Goal: Task Accomplishment & Management: Manage account settings

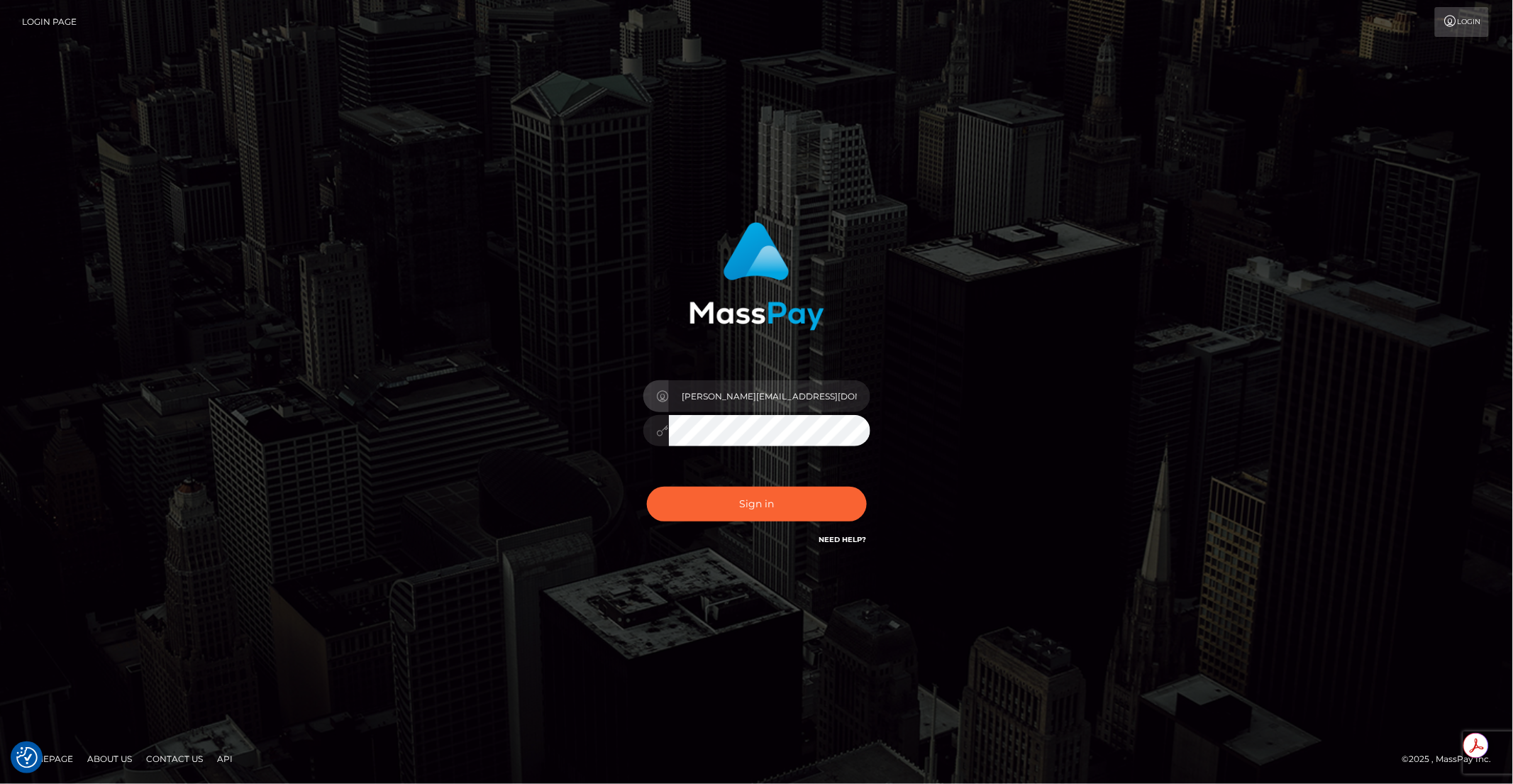
click at [764, 396] on input "brent@masspay.io" at bounding box center [769, 396] width 202 height 32
type input "brentg"
click at [713, 500] on button "Sign in" at bounding box center [756, 504] width 220 height 35
type input "brentg"
click at [705, 494] on button "Sign in" at bounding box center [756, 504] width 220 height 35
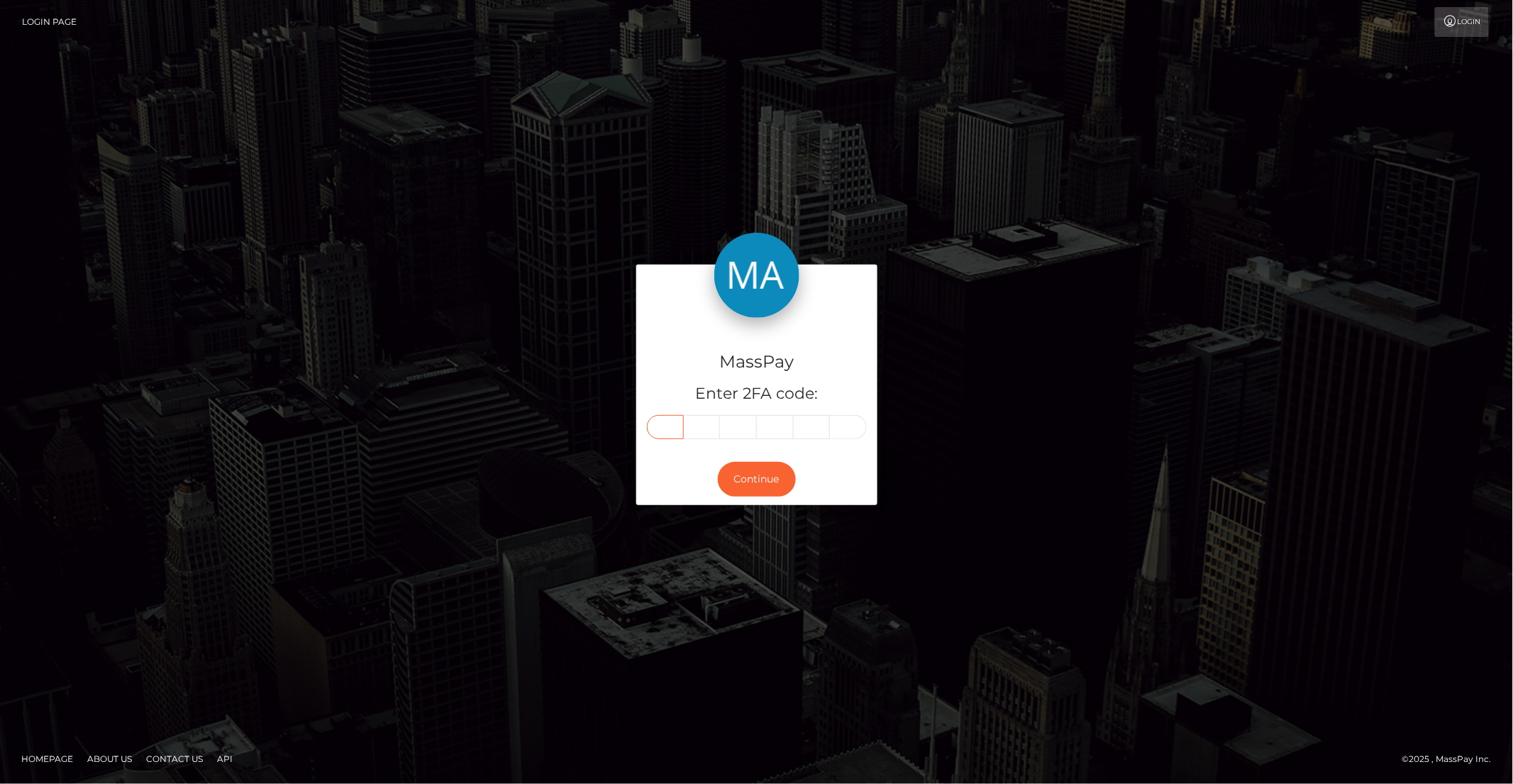
paste input "5"
type input "5"
type input "9"
type input "8"
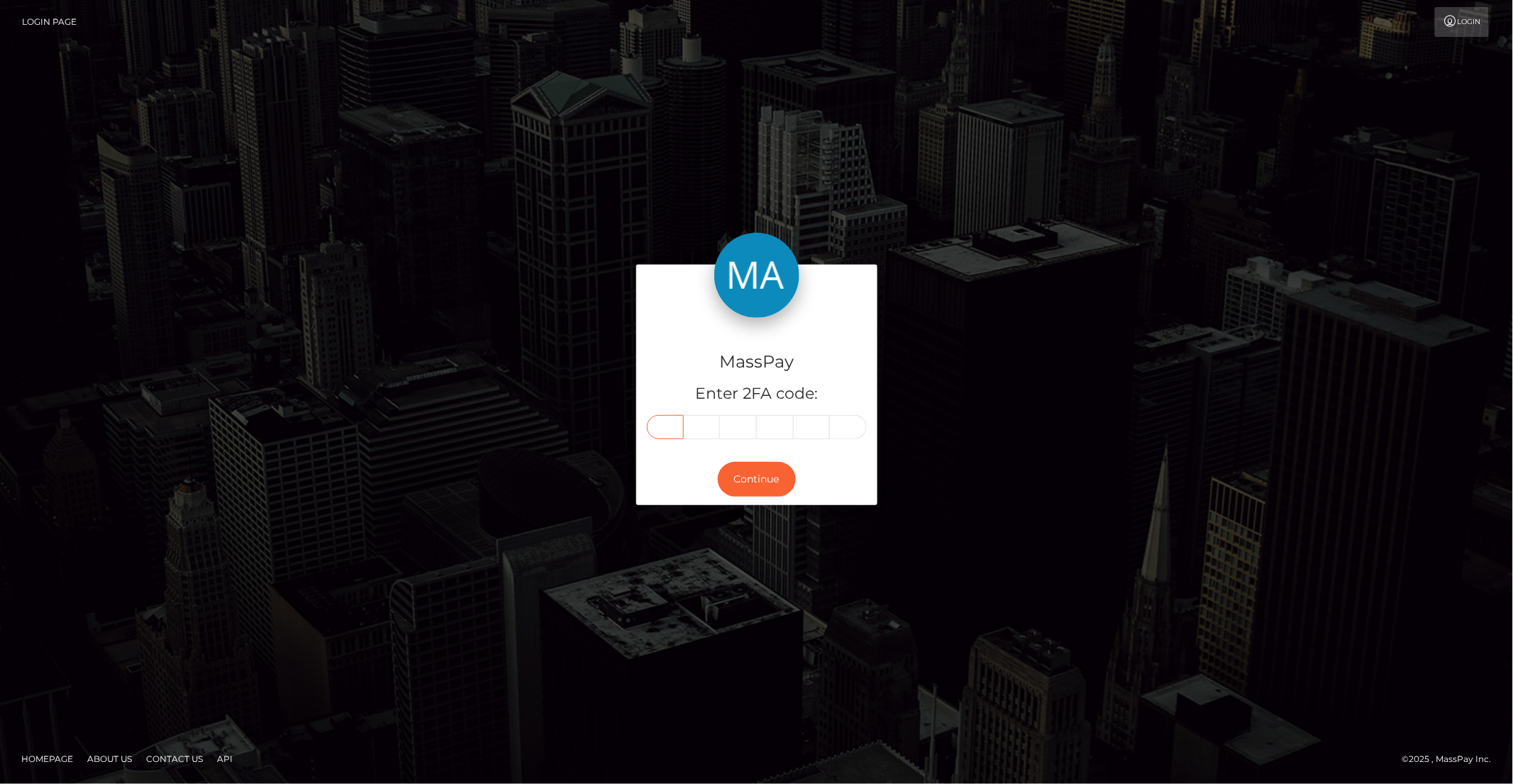
type input "4"
type input "3"
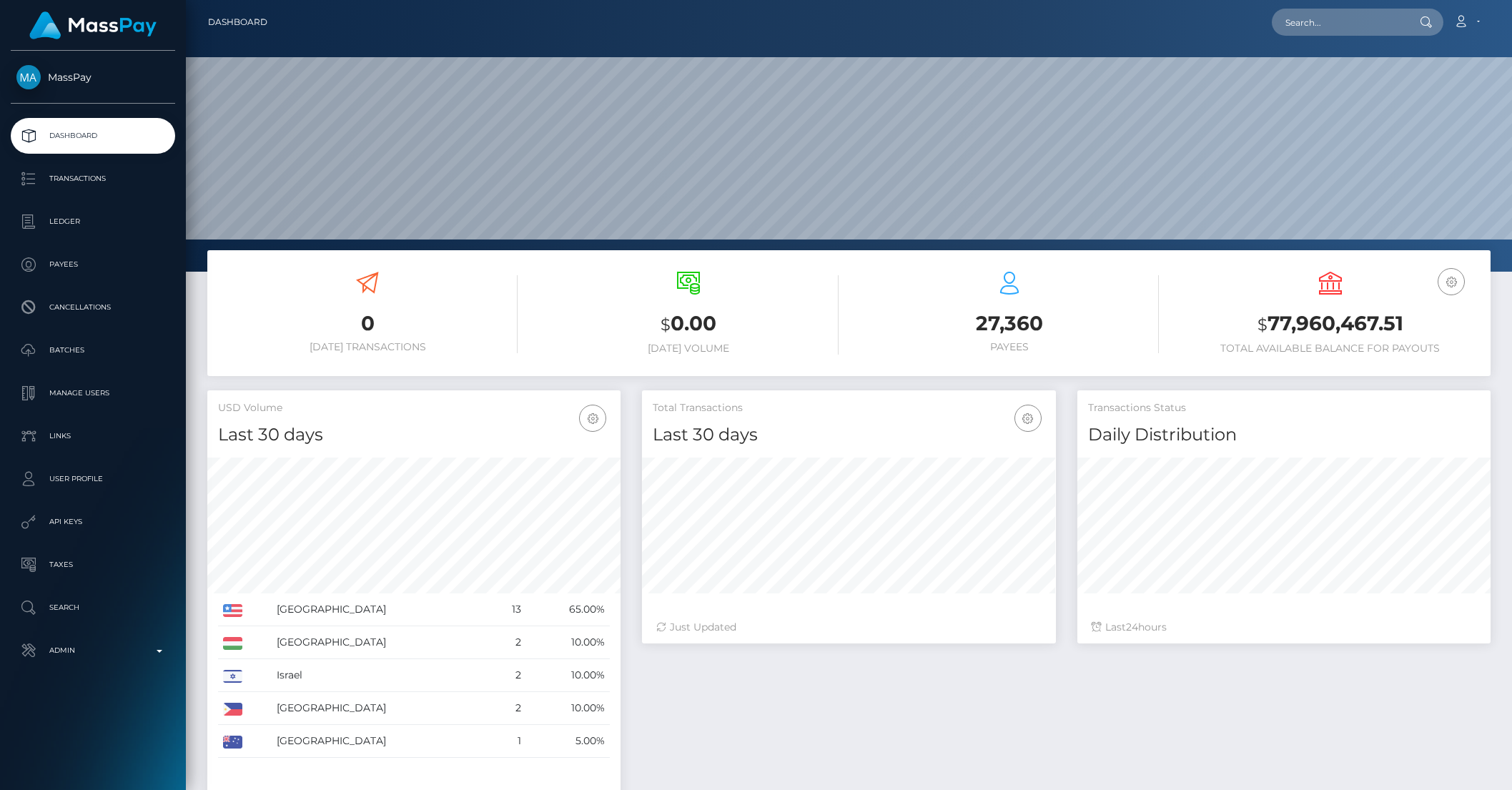
scroll to position [253, 412]
click at [1341, 28] on input "text" at bounding box center [1339, 21] width 135 height 27
paste input "c0e9d273-0c12-11f0-b24e-02f0d179f5a1"
type input "c0e9d273-0c12-11f0-b24e-02f0d179f5a1"
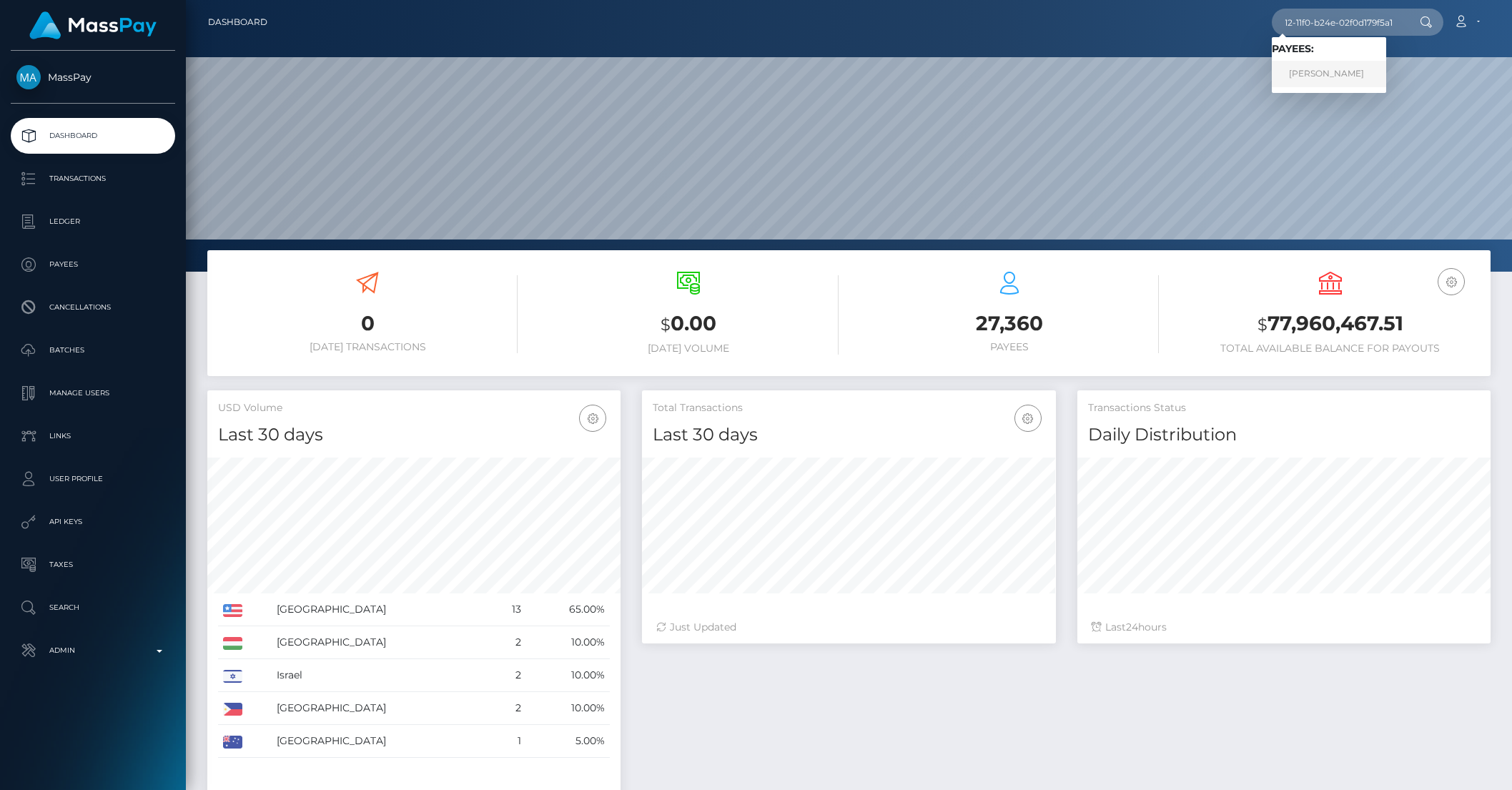
click at [1366, 80] on link "CLAUDIA ELENA PETREA" at bounding box center [1329, 73] width 114 height 26
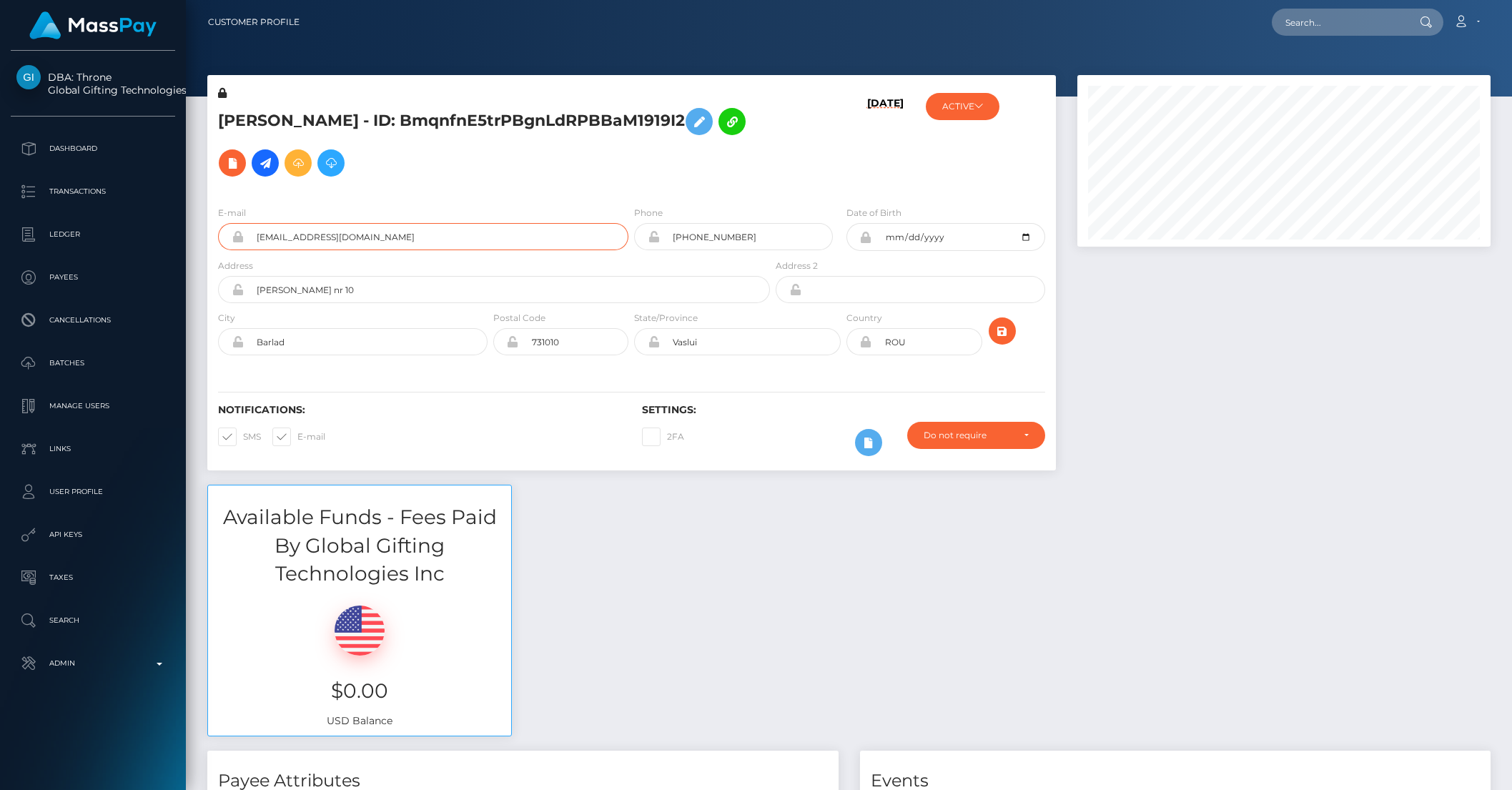
drag, startPoint x: 380, startPoint y: 219, endPoint x: 191, endPoint y: 220, distance: 189.0
click at [1329, 23] on input "text" at bounding box center [1339, 21] width 135 height 27
paste input "2bf5db40-8f22-11ef-a6af-0647902b6ff9"
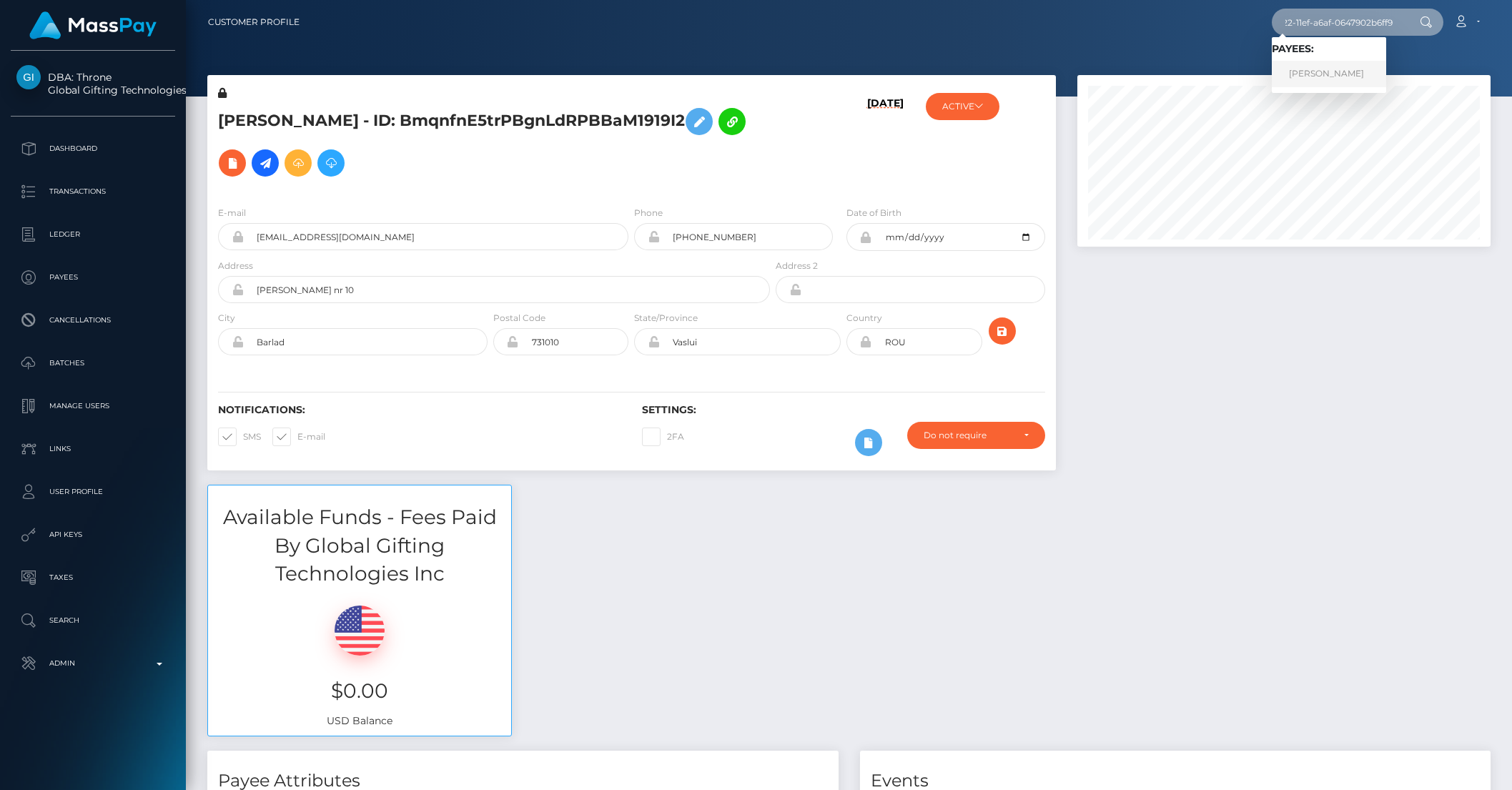
type input "2bf5db40-8f22-11ef-a6af-0647902b6ff9"
click at [1346, 71] on link "ALICIA ELIZABETH CHILES" at bounding box center [1329, 73] width 114 height 26
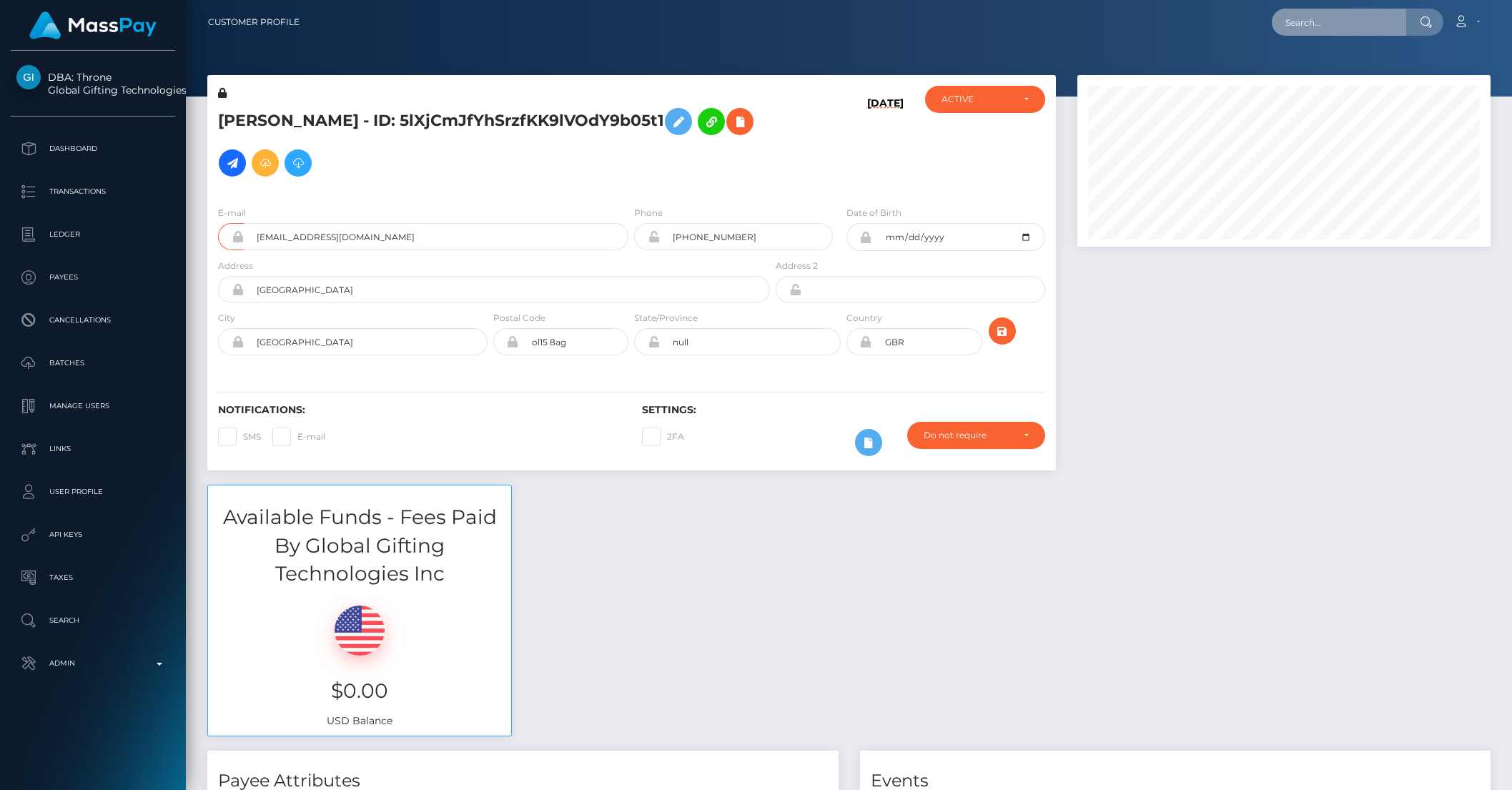
click at [1338, 35] on input "text" at bounding box center [1339, 21] width 135 height 27
paste input "000cb918-0033-11f0-b24e-02f0d179f5a1"
type input "000cb918-0033-11f0-b24e-02f0d179f5a1"
click at [1333, 73] on link "JORDAN BRICE EATON" at bounding box center [1365, 73] width 187 height 26
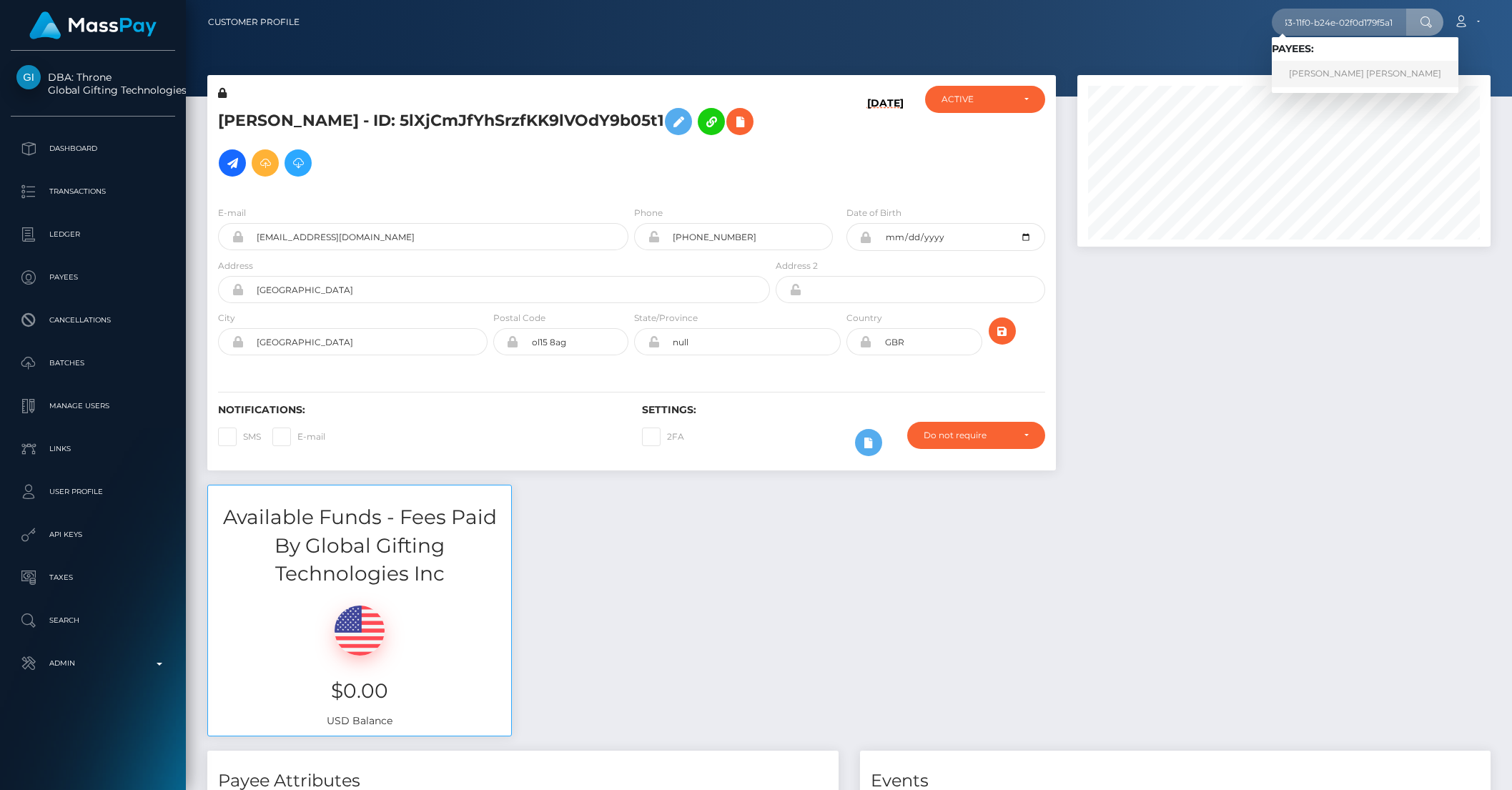
scroll to position [0, 0]
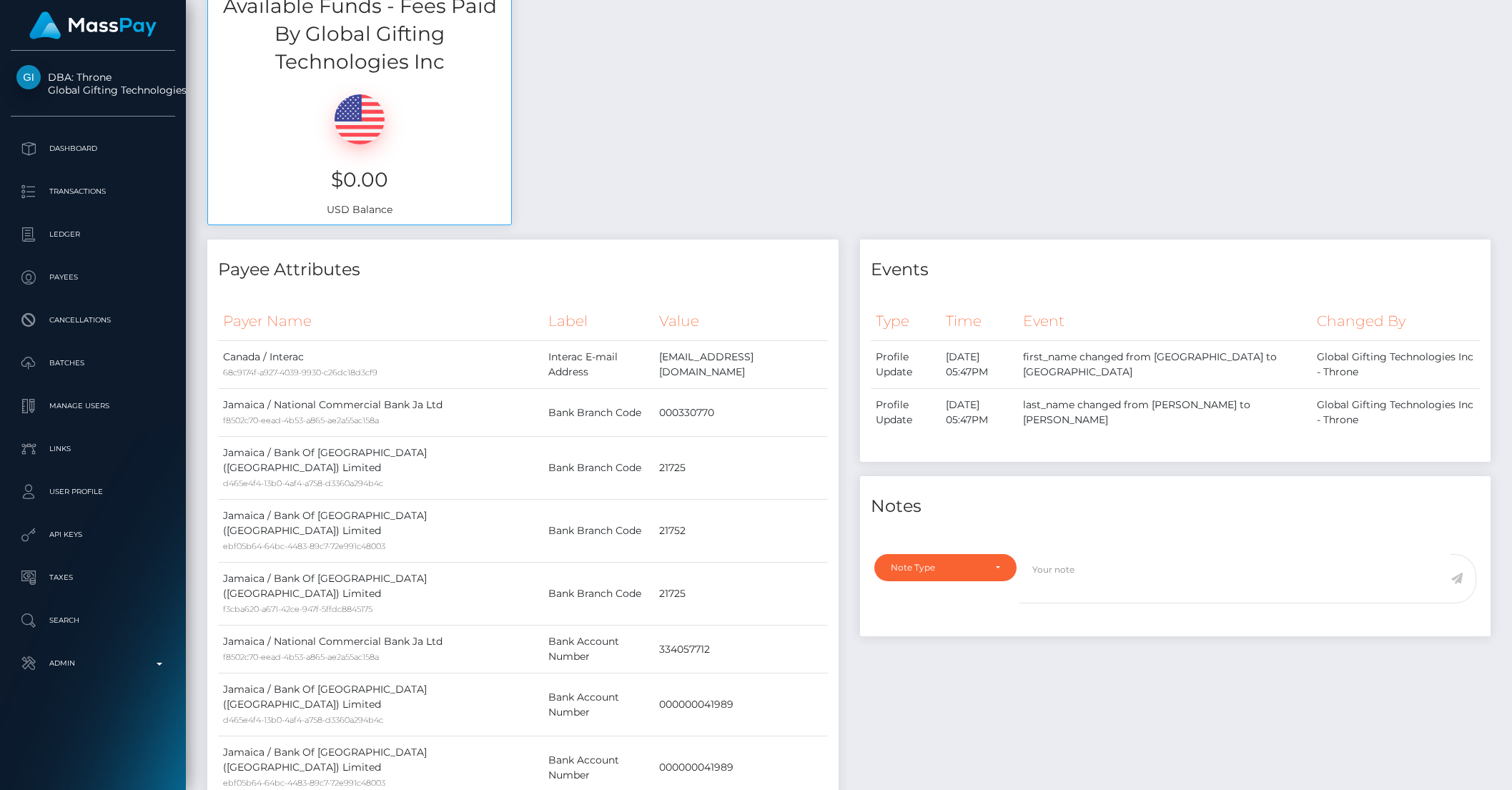
scroll to position [484, 0]
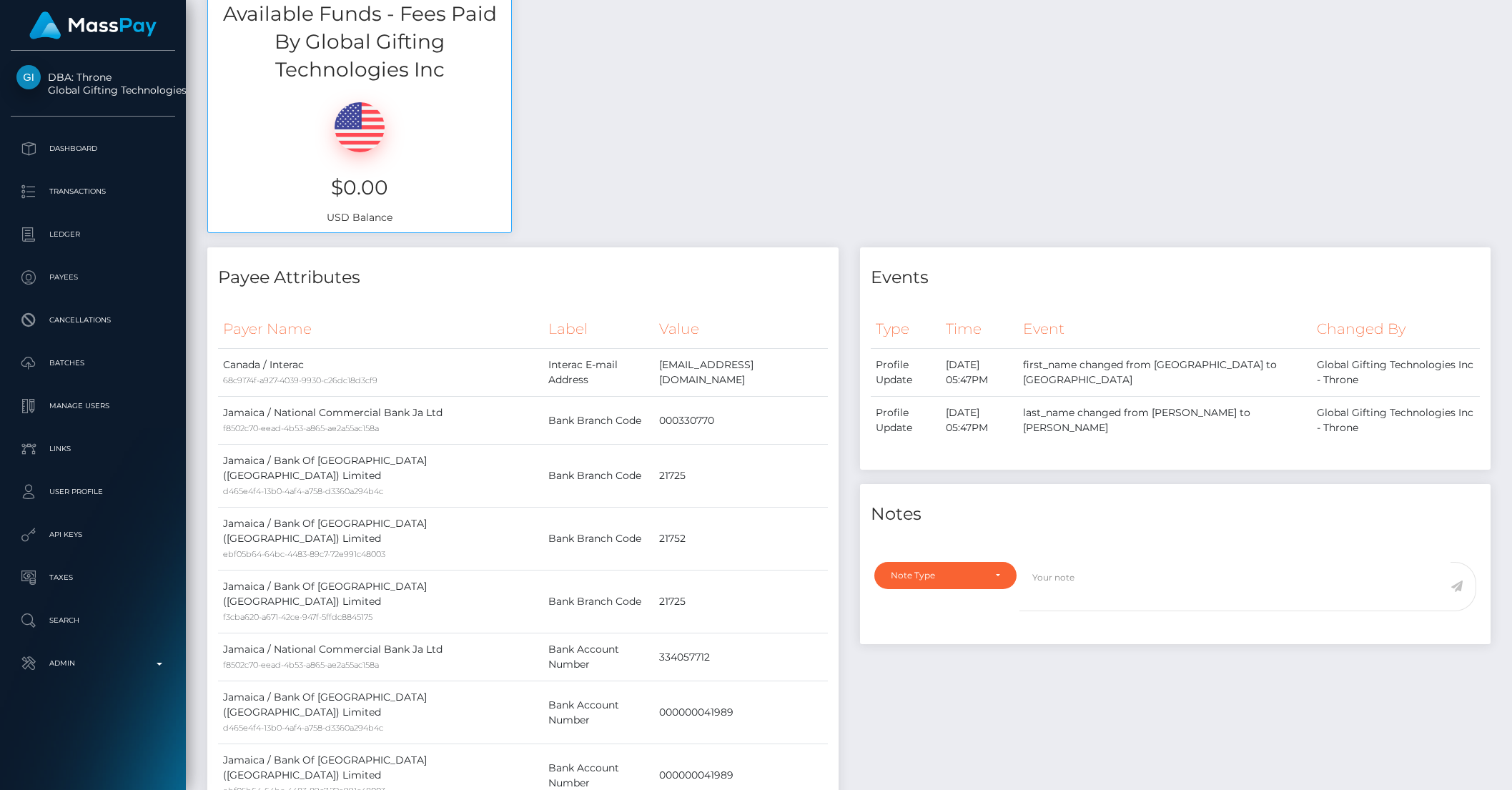
click at [866, 227] on div "Available Funds - Fees Paid By Global Gifting Technologies Inc $0.00 USD Balance" at bounding box center [849, 114] width 1305 height 265
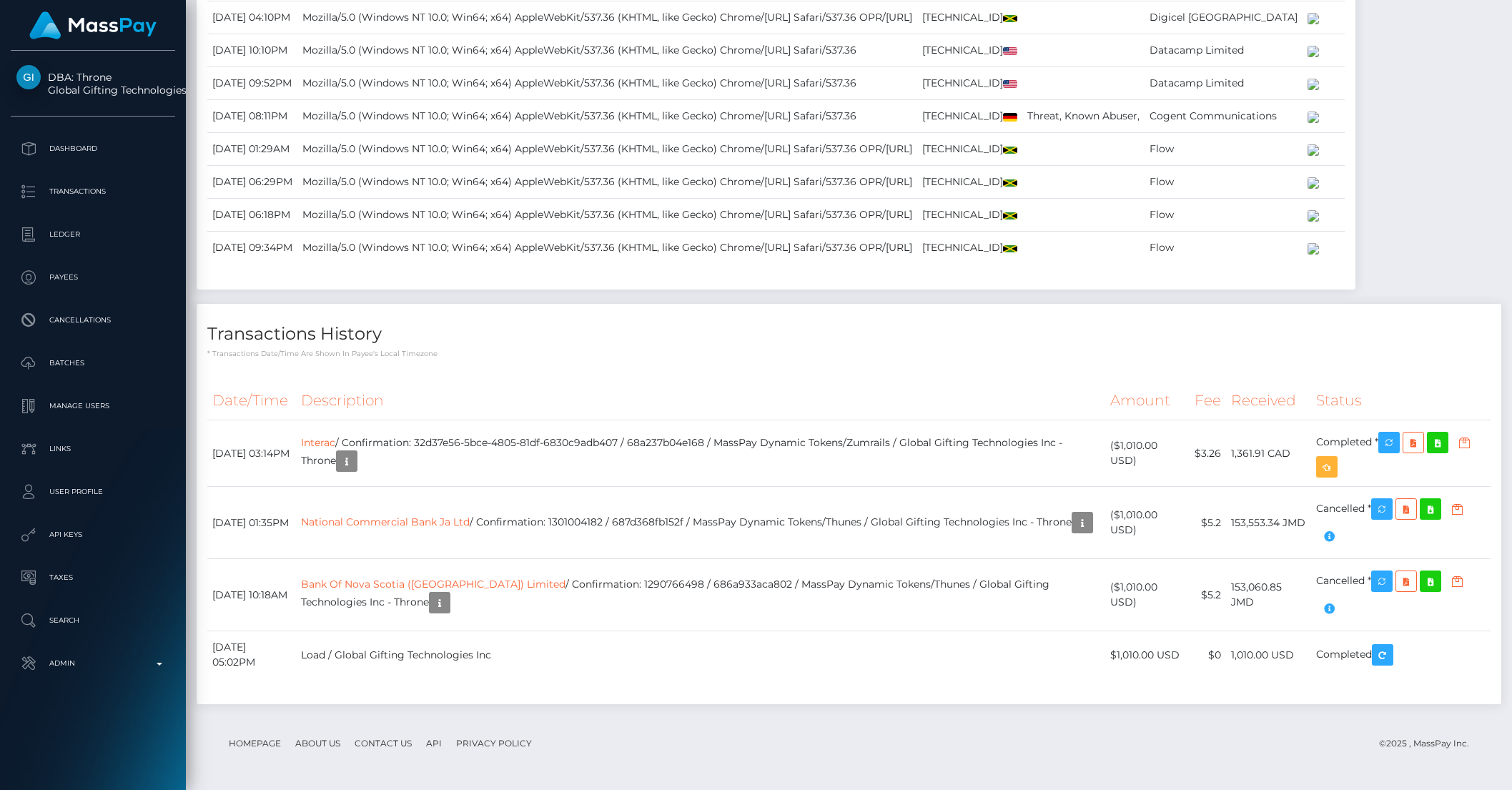
scroll to position [3503, 0]
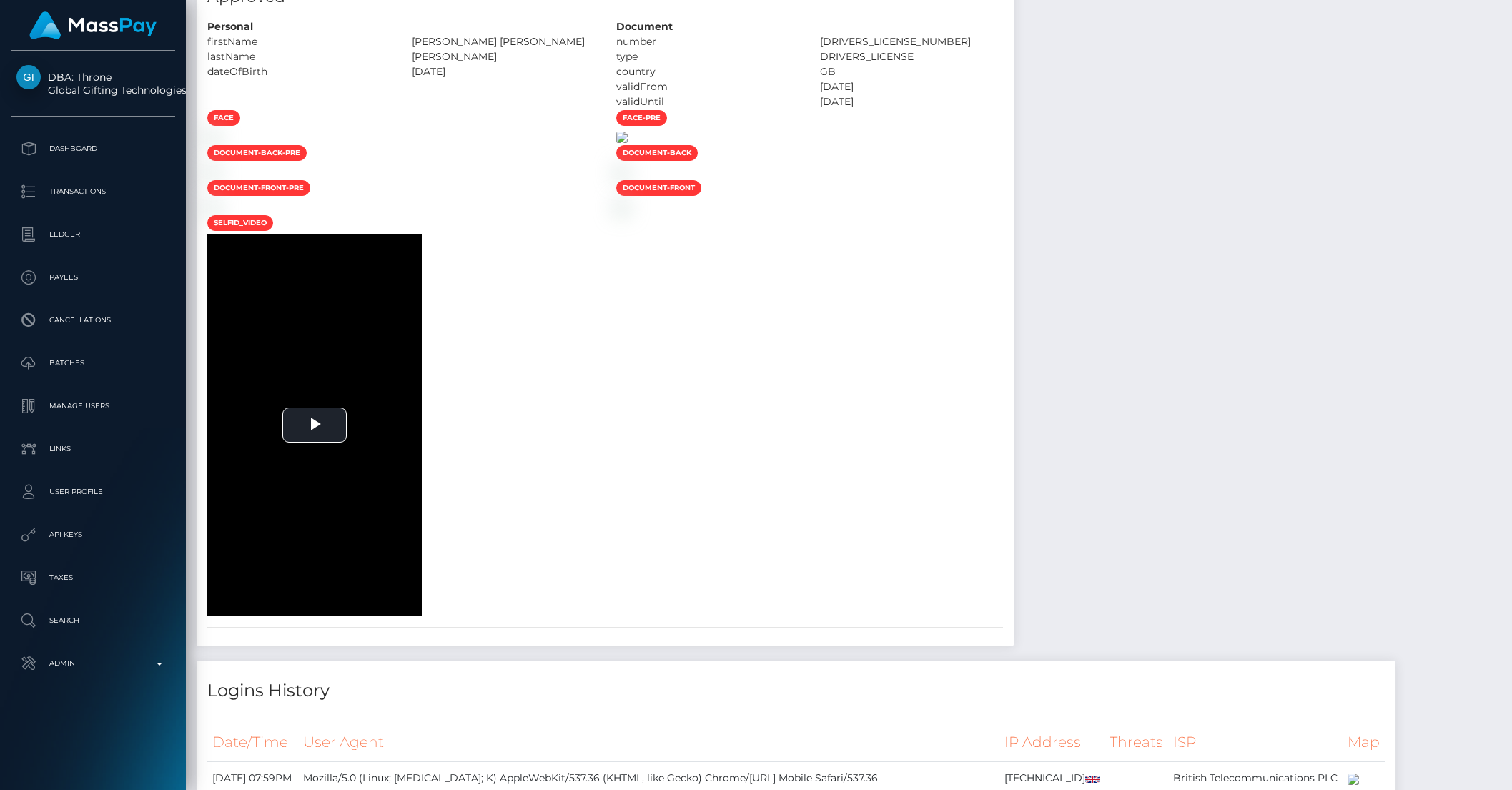
scroll to position [172, 412]
click at [1015, 145] on div at bounding box center [810, 136] width 409 height 15
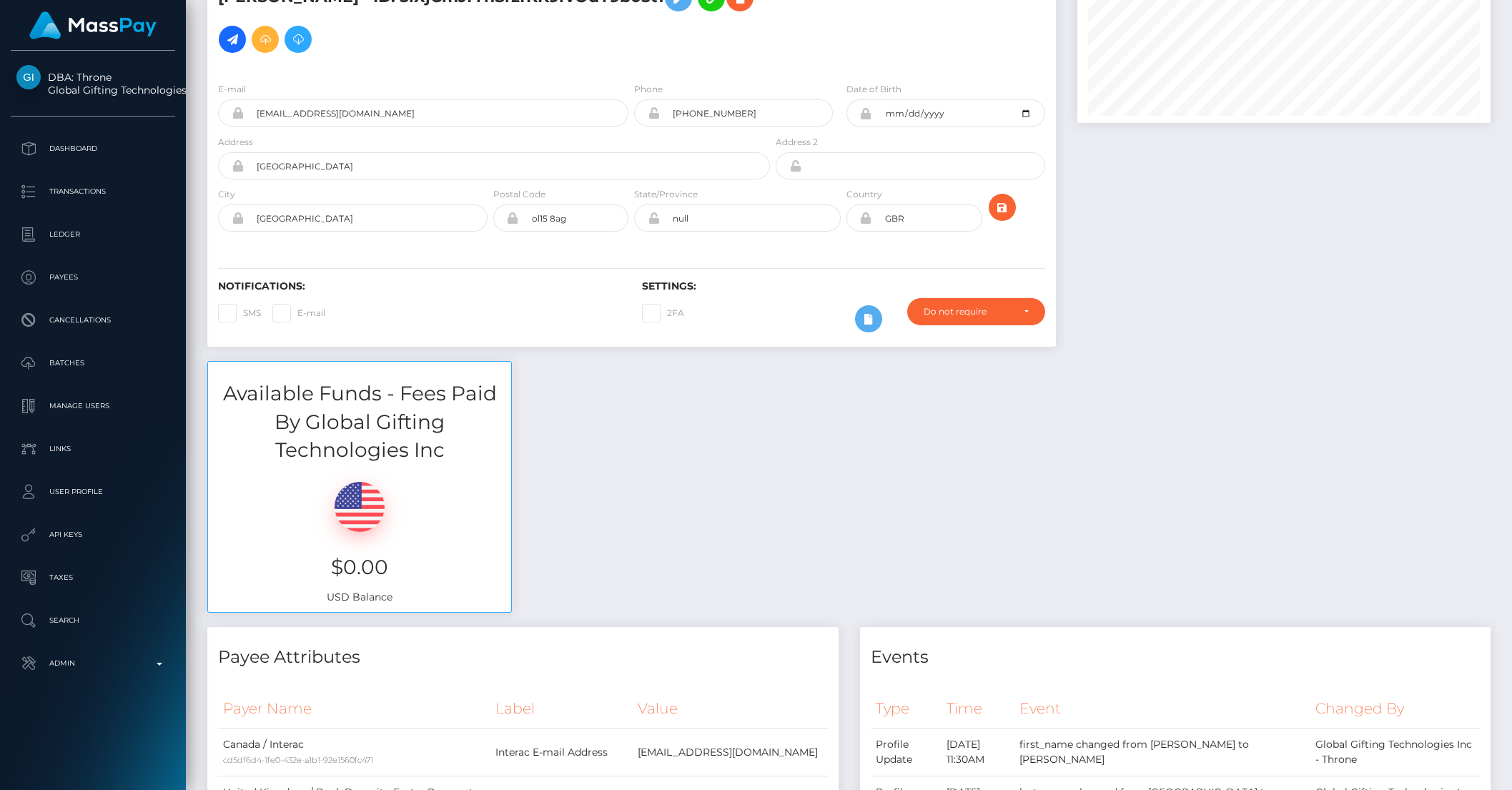
scroll to position [0, 0]
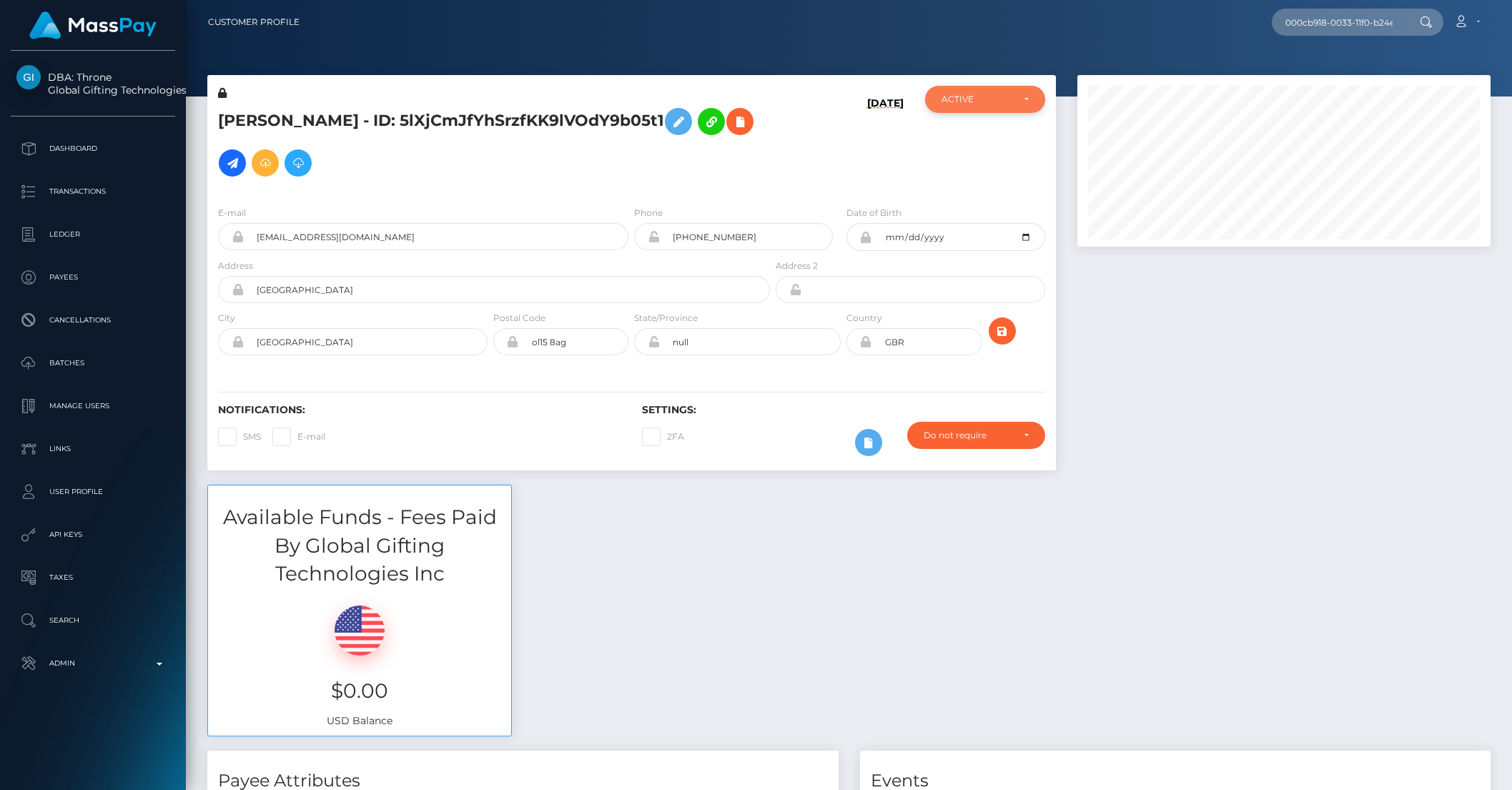
click at [1025, 102] on div "ACTIVE" at bounding box center [985, 99] width 87 height 11
click at [996, 163] on link "DEACTIVE" at bounding box center [984, 167] width 120 height 26
select select "DEACTIVE"
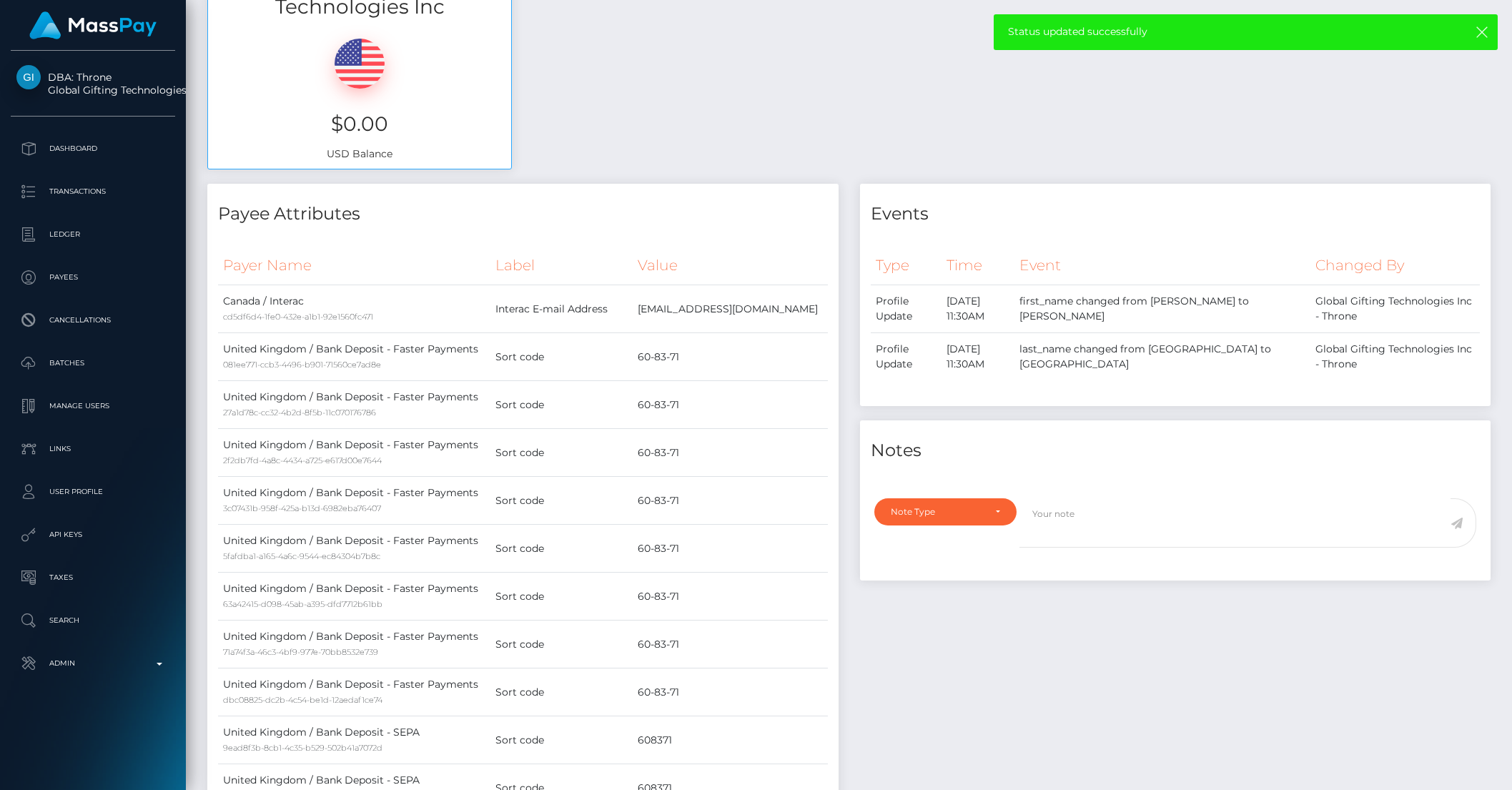
scroll to position [566, 0]
click at [991, 507] on div "Note Type" at bounding box center [945, 512] width 110 height 11
click at [924, 635] on span "General" at bounding box center [907, 641] width 33 height 13
select select "GENERAL"
click at [1074, 518] on textarea at bounding box center [1235, 523] width 431 height 49
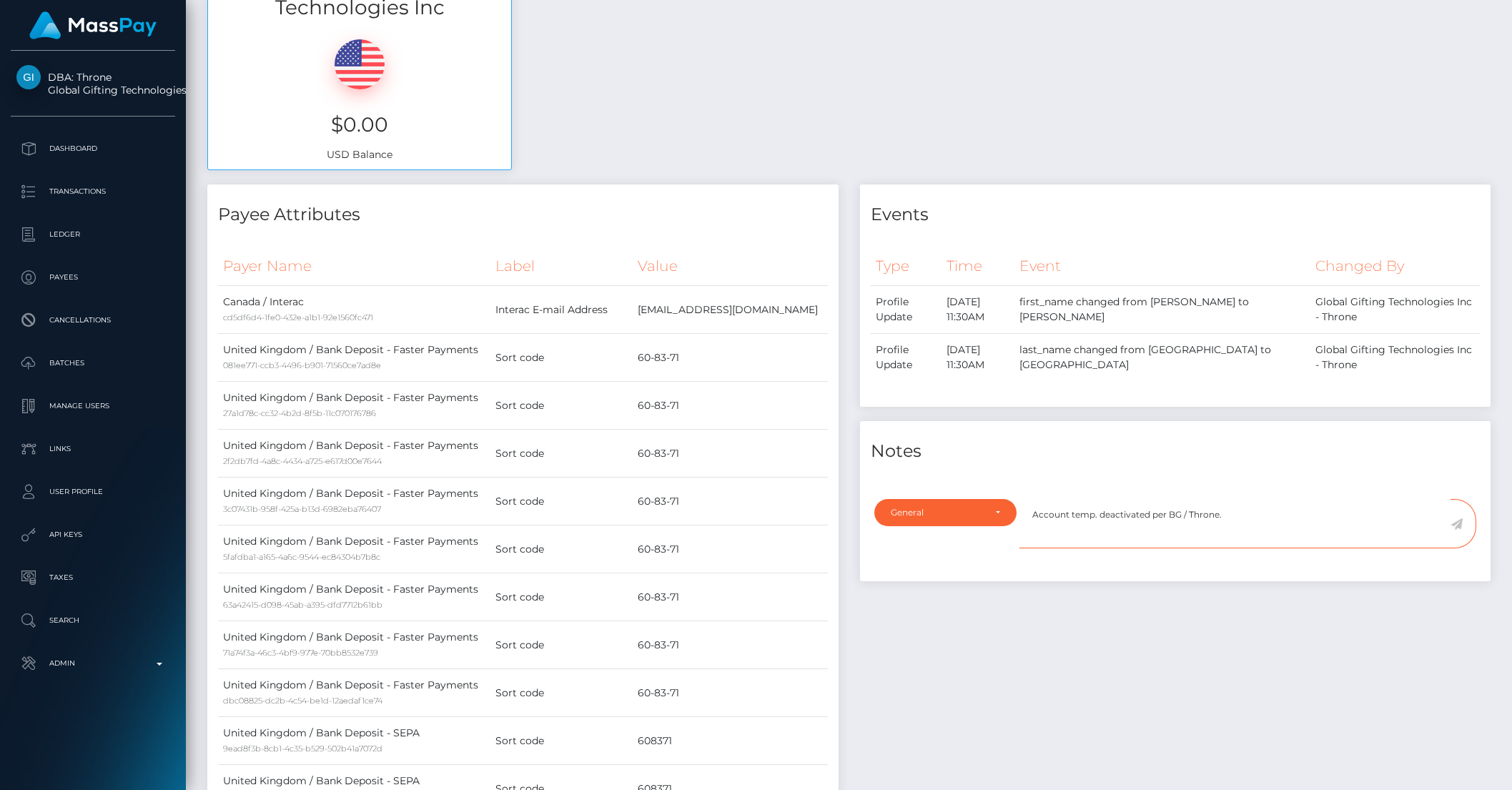
click at [1100, 499] on textarea "Account temp. deactivated per BG / Throne." at bounding box center [1235, 523] width 431 height 49
click at [1097, 499] on textarea "Account temp. deactivated per BG / Throne." at bounding box center [1235, 523] width 431 height 49
type textarea "Account temp. deactivated per BG / Throne."
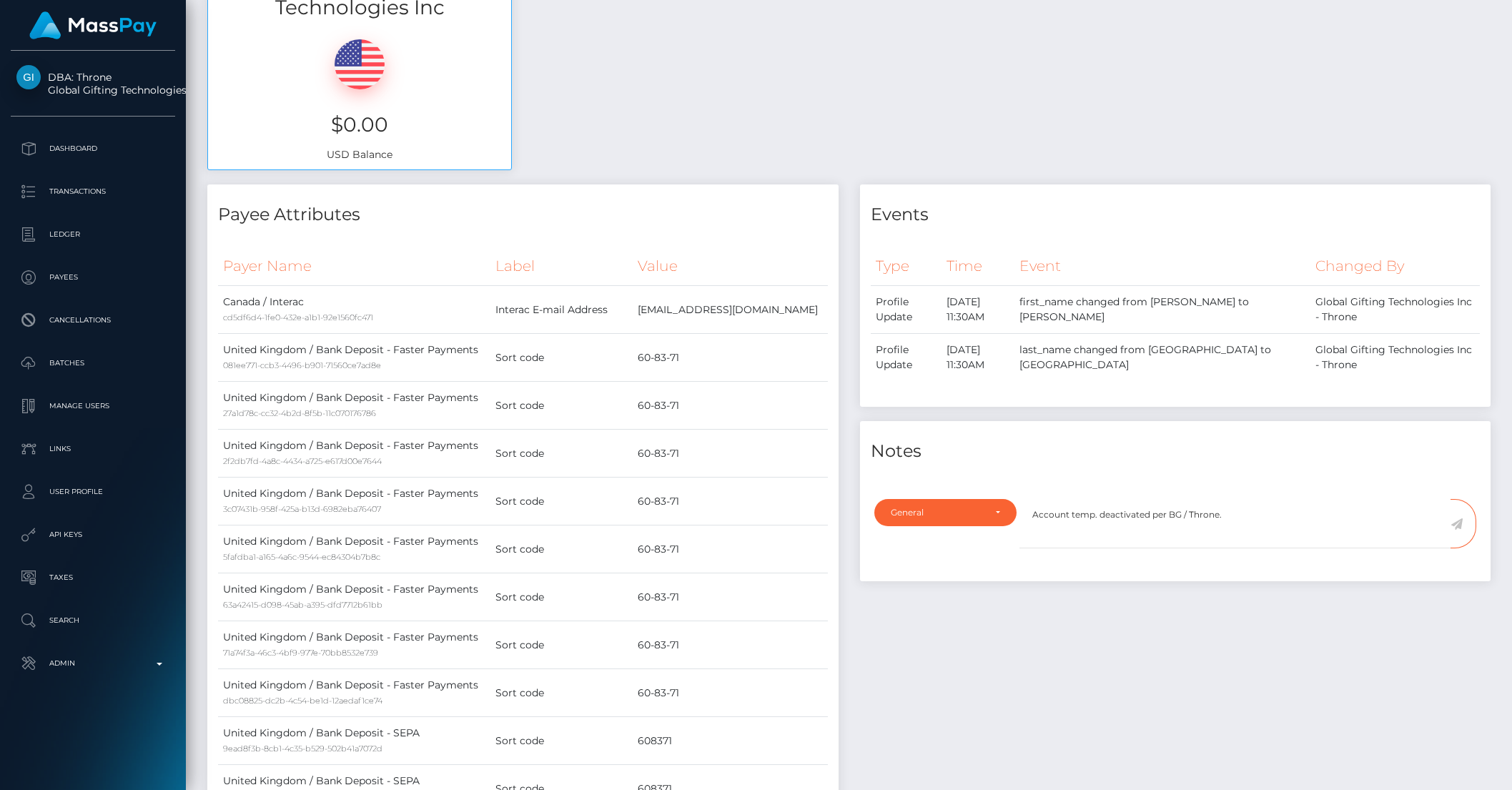
click at [1460, 518] on icon at bounding box center [1456, 524] width 12 height 11
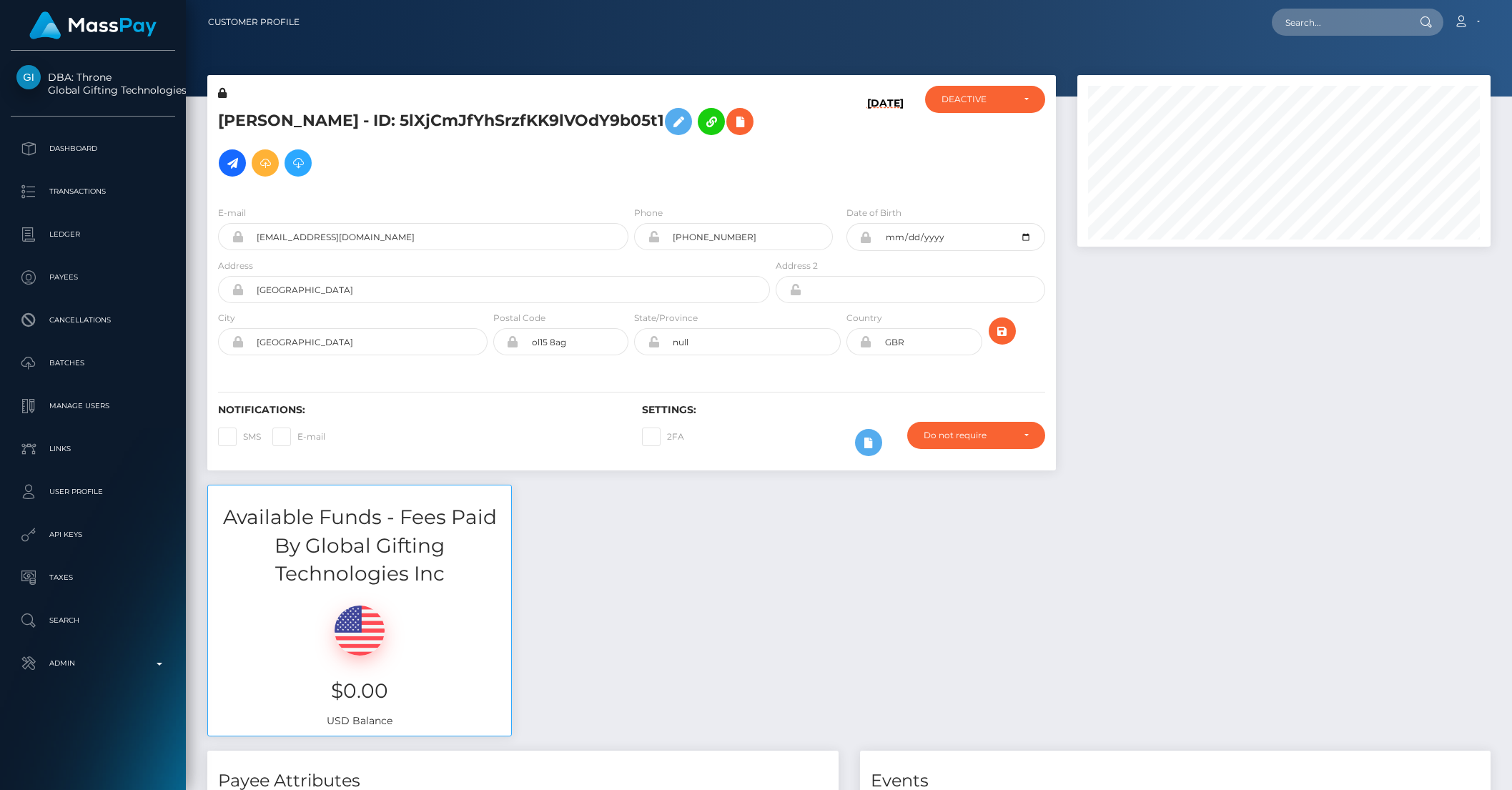
scroll to position [172, 412]
click at [1321, 27] on input "text" at bounding box center [1339, 21] width 135 height 27
paste input "[PERSON_NAME][EMAIL_ADDRESS][DOMAIN_NAME]"
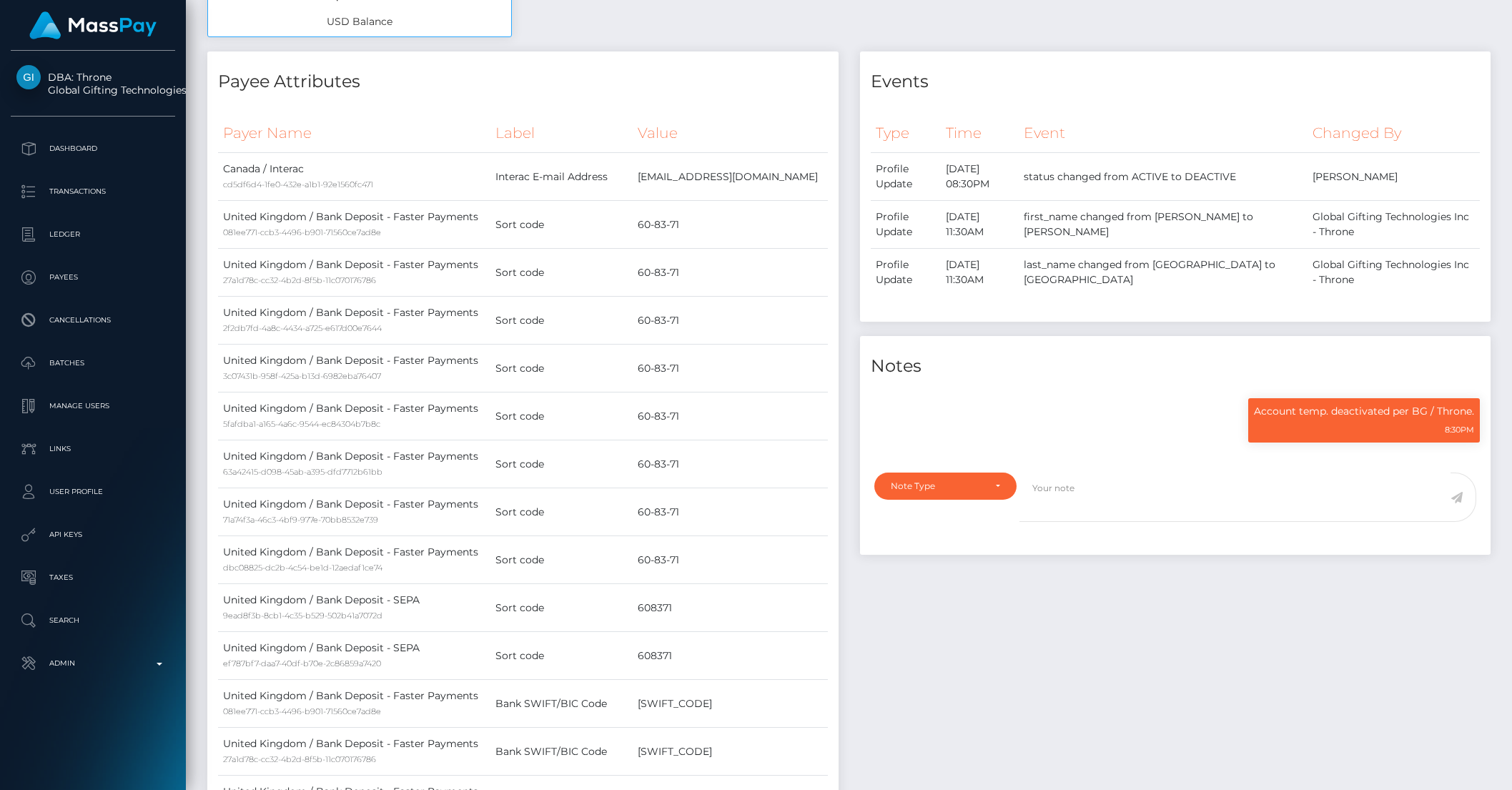
scroll to position [929, 0]
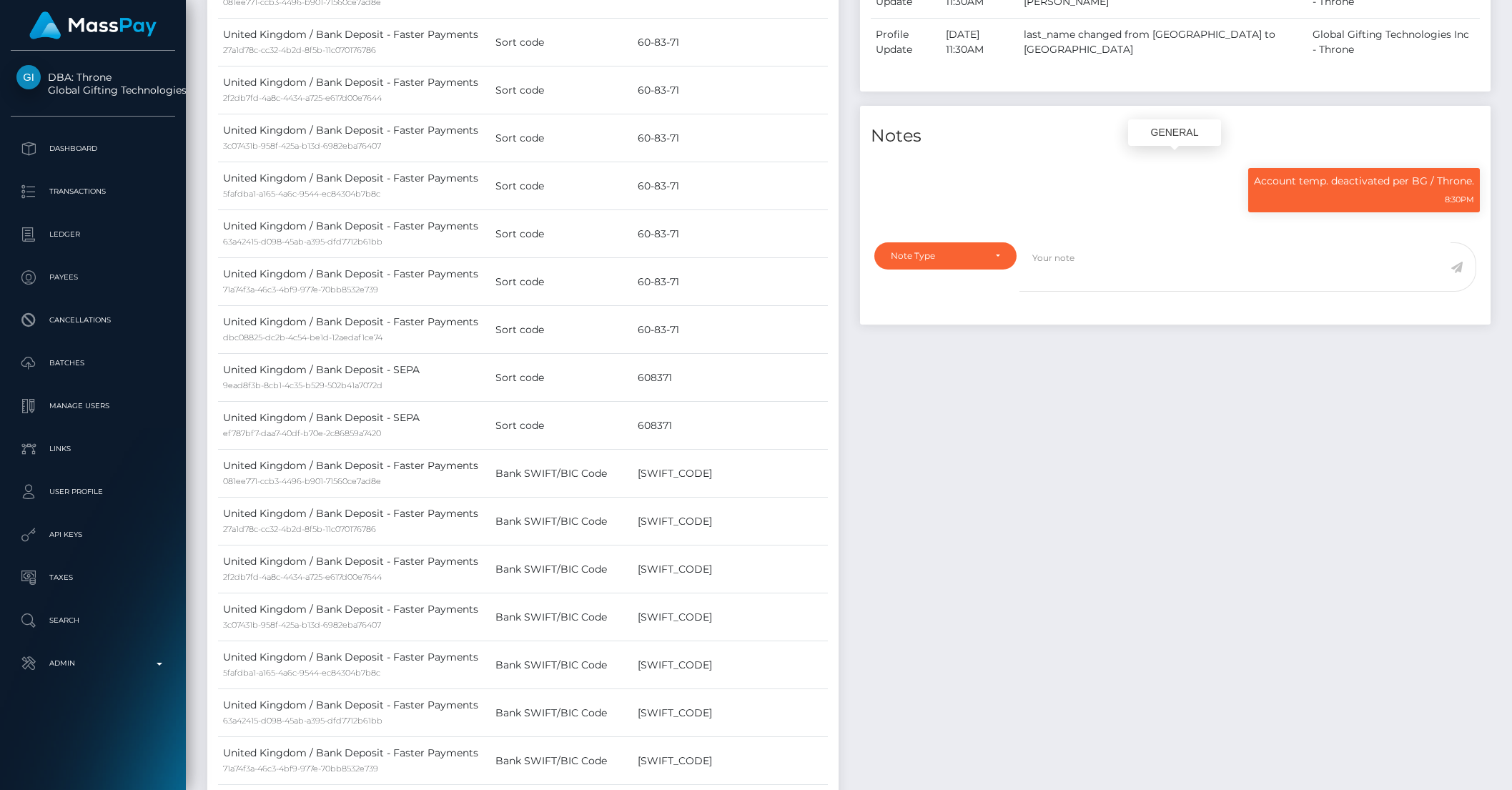
type input "[PERSON_NAME][EMAIL_ADDRESS][DOMAIN_NAME]"
click at [1316, 174] on p "Account temp. deactivated per BG / Throne." at bounding box center [1363, 181] width 220 height 15
click at [1315, 174] on p "Account temp. deactivated per BG / Throne." at bounding box center [1363, 181] width 220 height 15
copy div "Account temp. deactivated per BG / Throne."
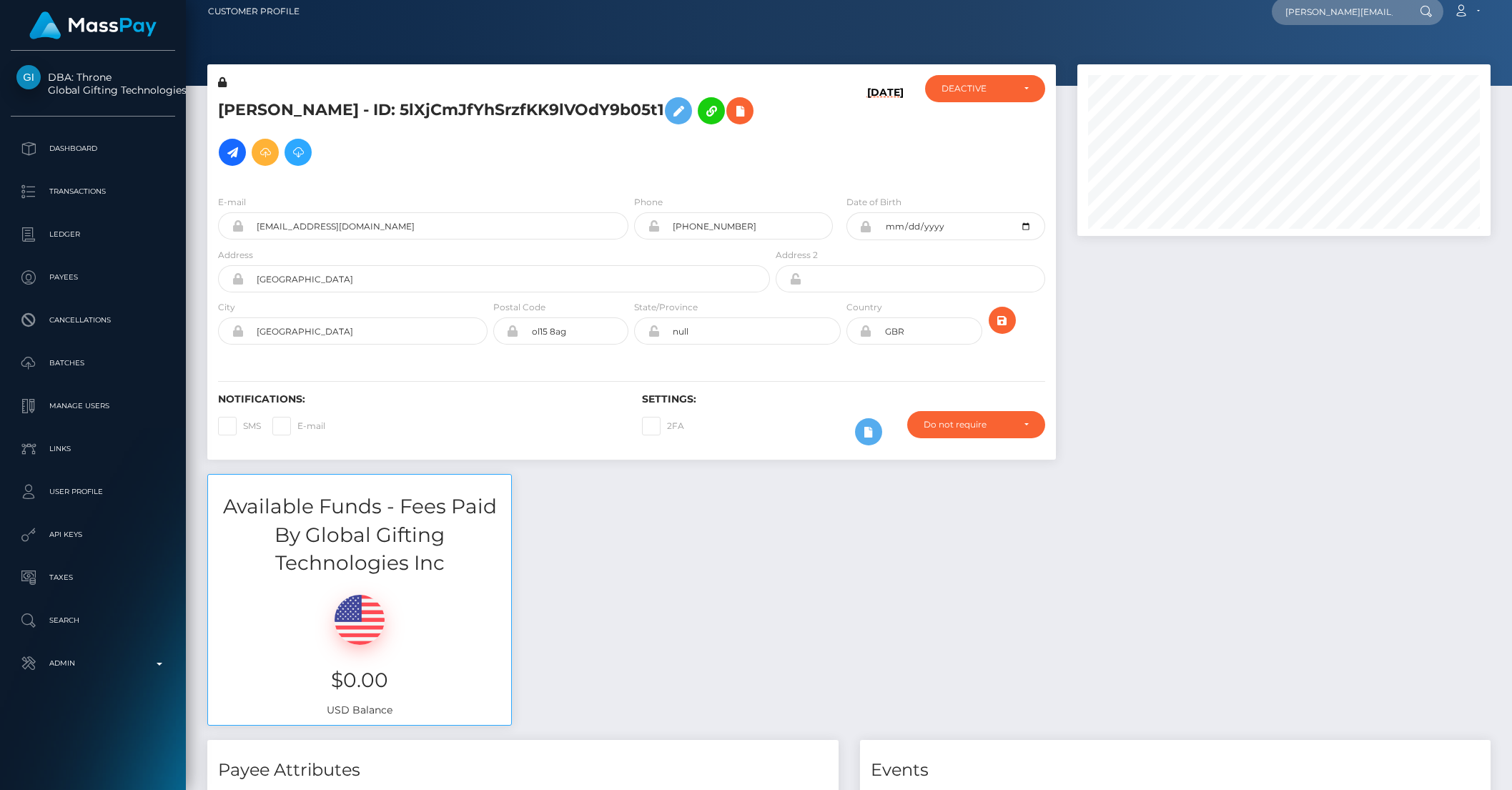
scroll to position [0, 0]
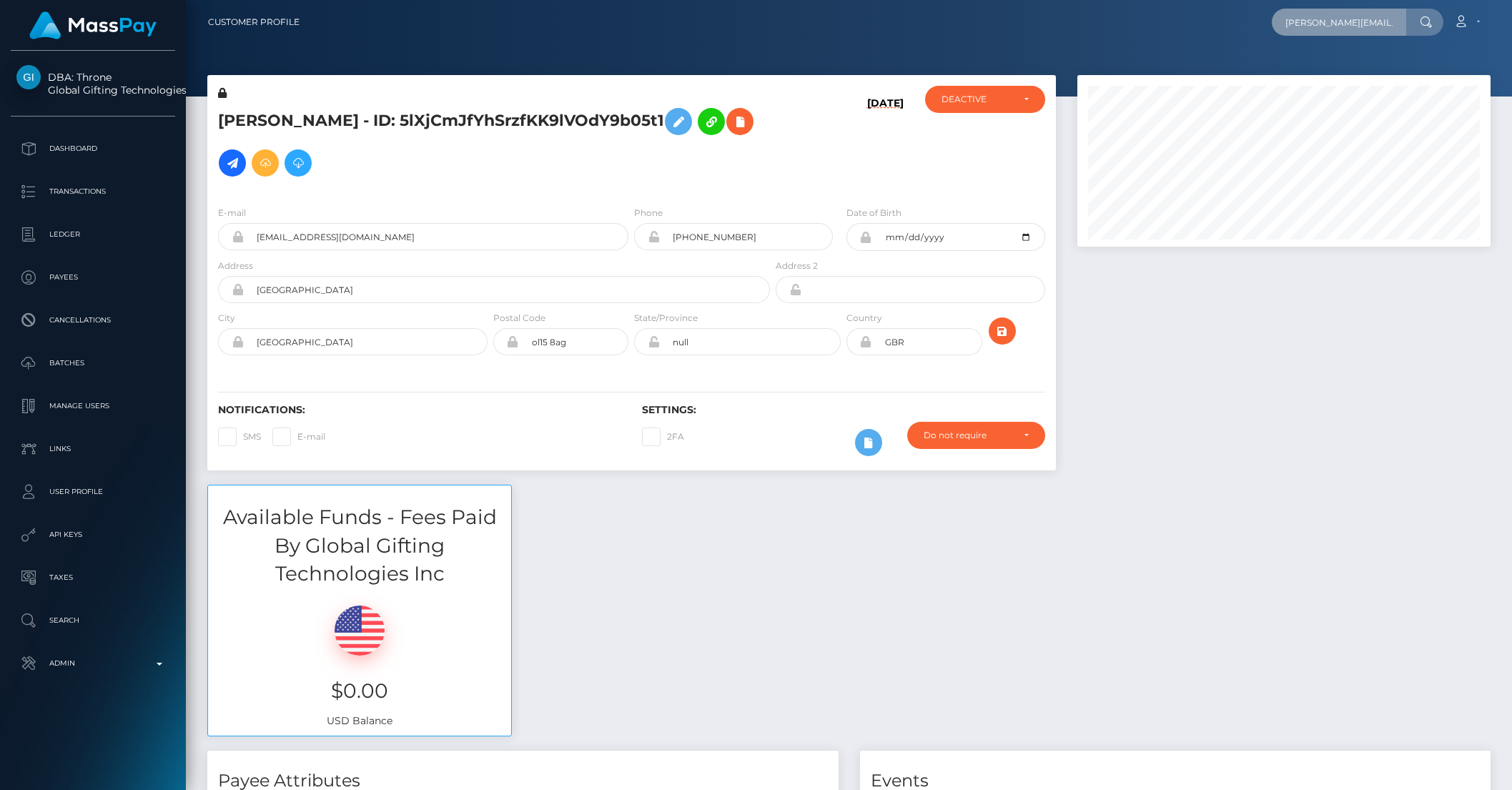
click at [1333, 33] on input "[PERSON_NAME][EMAIL_ADDRESS][DOMAIN_NAME]" at bounding box center [1339, 21] width 135 height 27
click at [1361, 73] on link "JORDAN BRICE EATON" at bounding box center [1365, 73] width 187 height 26
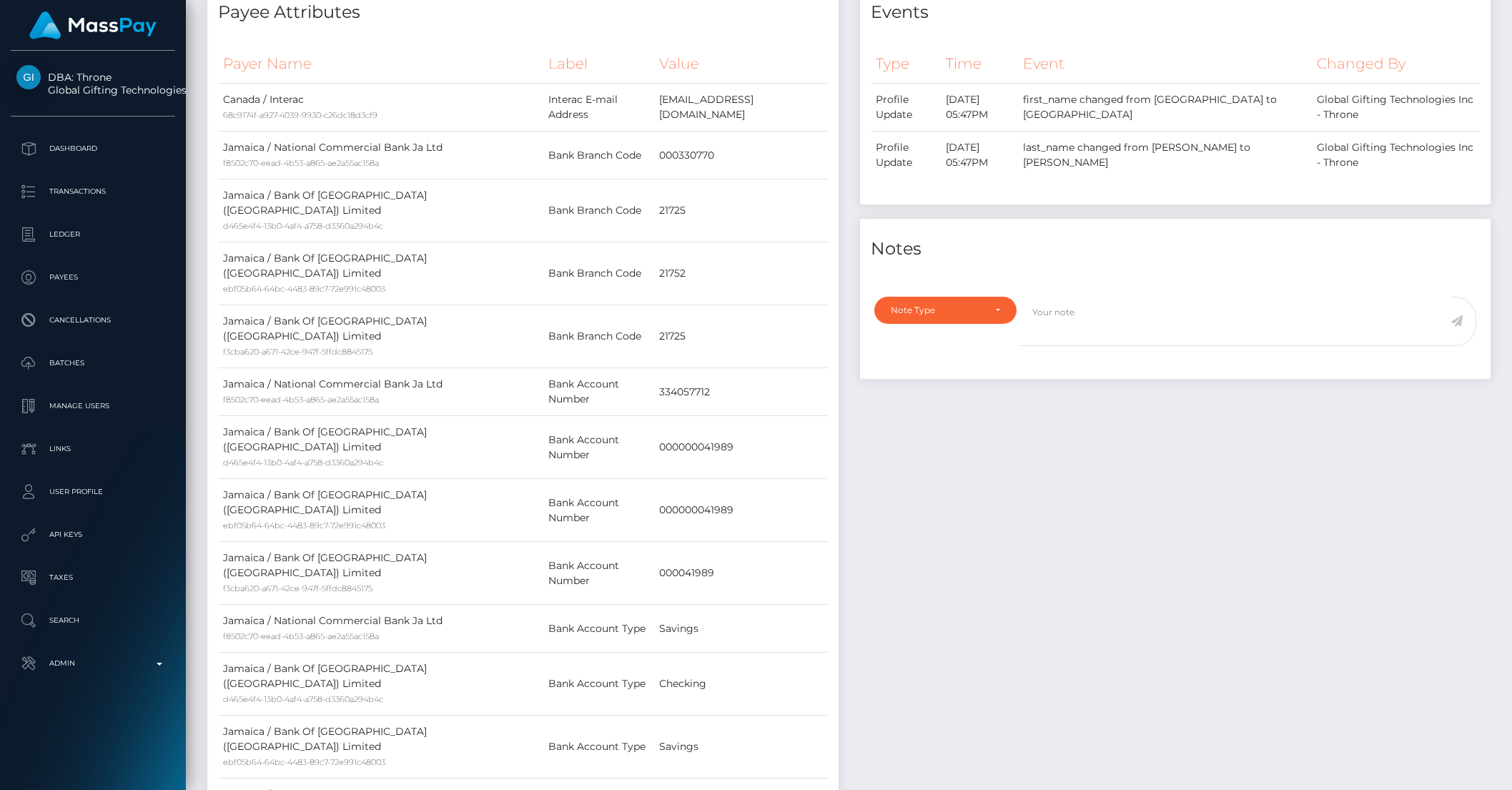
scroll to position [172, 412]
click at [1071, 322] on textarea at bounding box center [1235, 321] width 431 height 49
paste textarea "Account temp. deactivated per BG / Throne."
type textarea "Account temp. deactivated per BG / Throne."
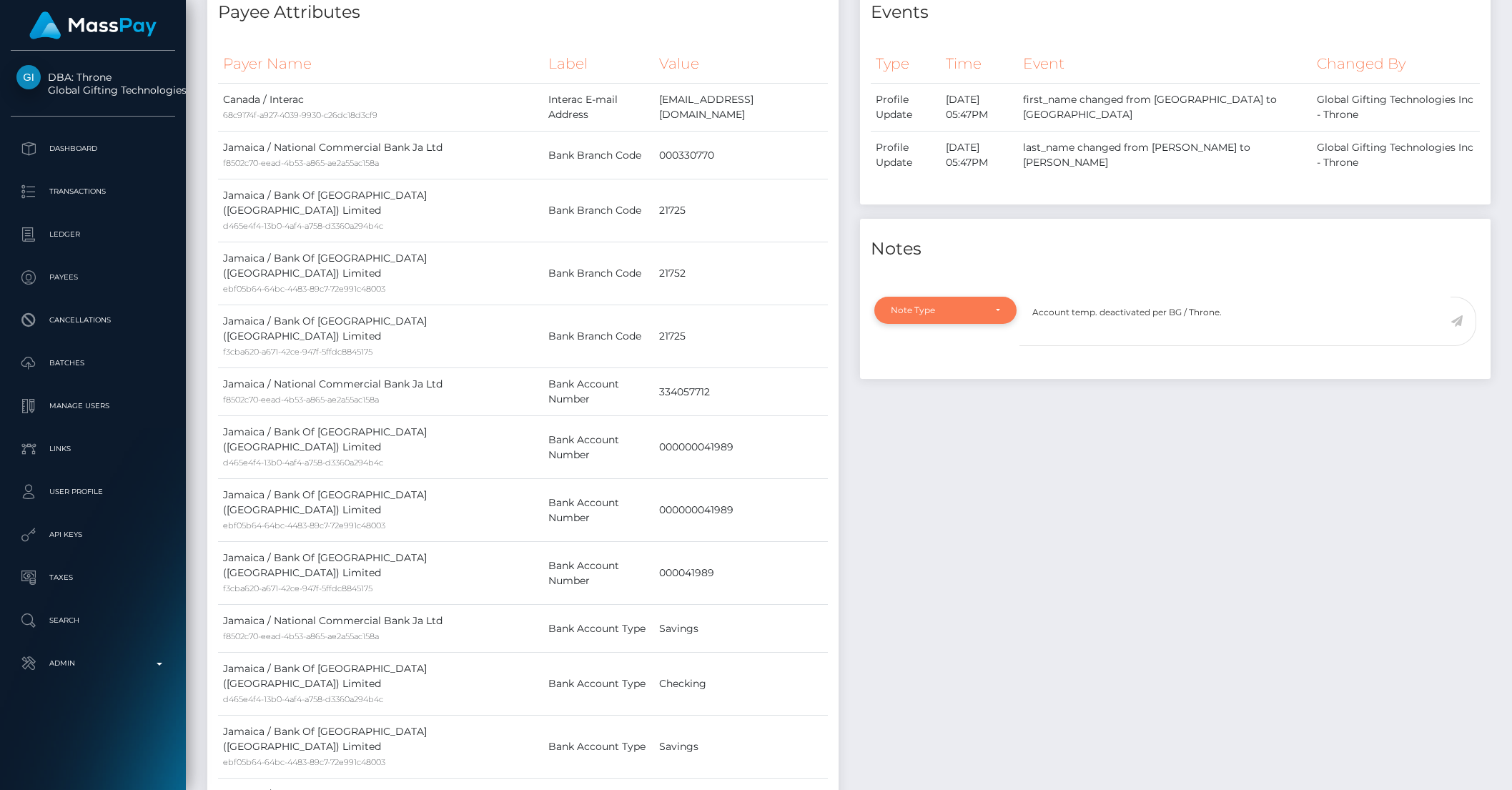
click at [1002, 318] on div "Note Type" at bounding box center [945, 310] width 142 height 27
drag, startPoint x: 953, startPoint y: 376, endPoint x: 949, endPoint y: 440, distance: 64.1
click at [949, 440] on ul "Note Type Compliance Clear Compliance General" at bounding box center [945, 394] width 142 height 117
click at [1461, 321] on icon at bounding box center [1456, 321] width 12 height 11
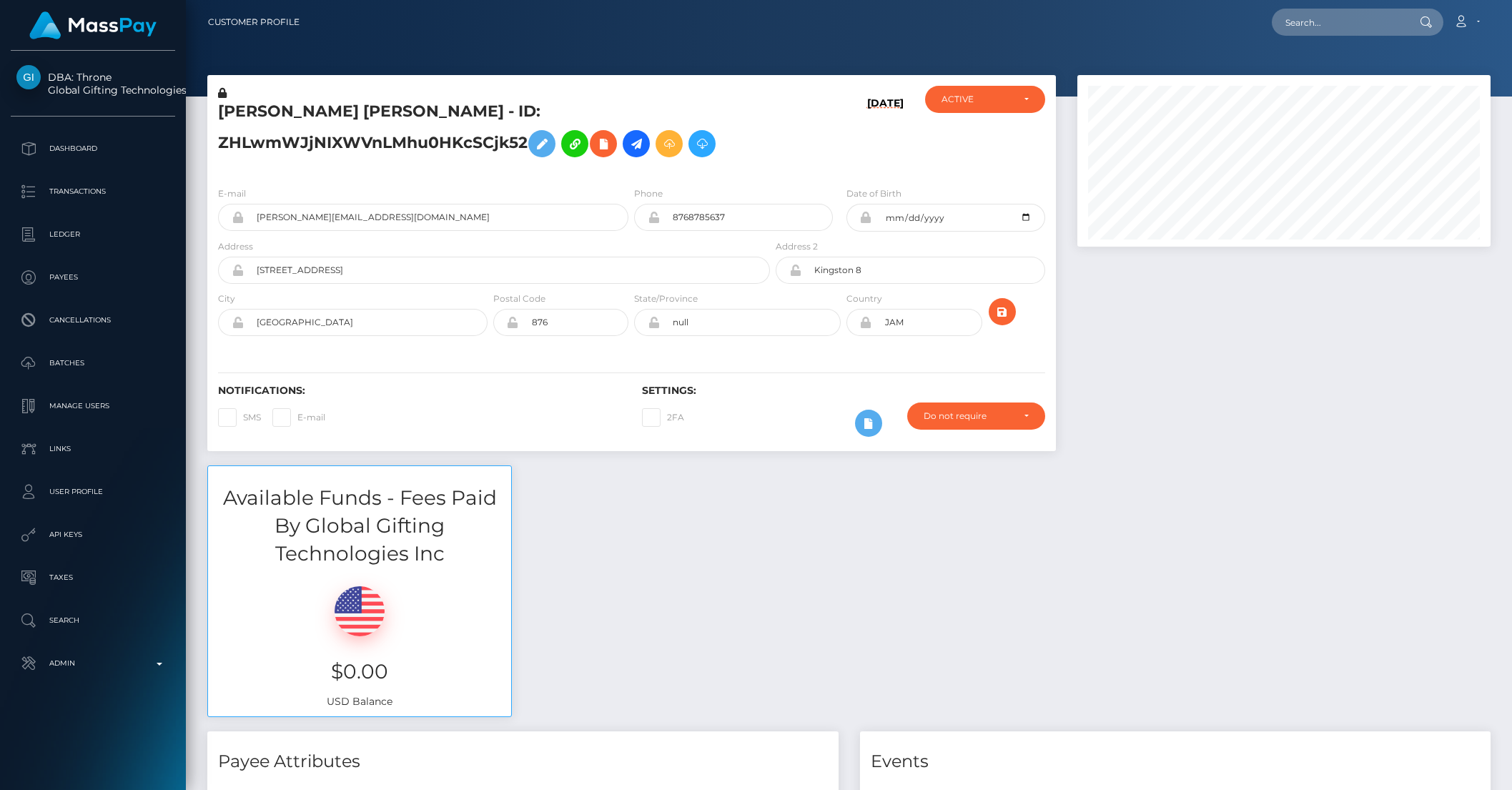
scroll to position [172, 412]
click at [1031, 100] on div "ACTIVE" at bounding box center [984, 98] width 120 height 27
drag, startPoint x: 995, startPoint y: 160, endPoint x: 14, endPoint y: 769, distance: 1154.7
click at [994, 162] on link "DEACTIVE" at bounding box center [984, 167] width 120 height 26
select select "DEACTIVE"
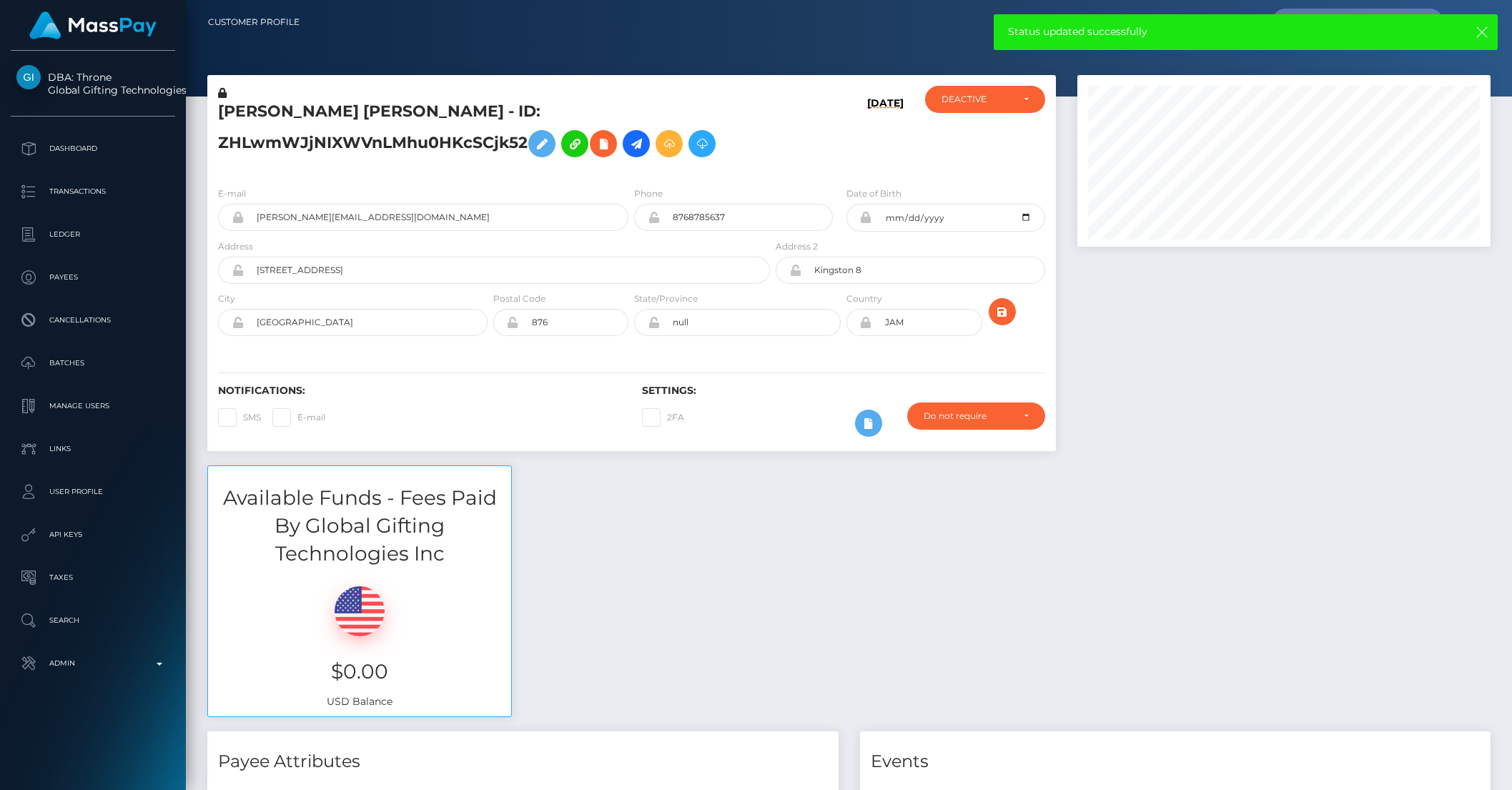
click at [1479, 35] on icon "button" at bounding box center [1481, 32] width 14 height 14
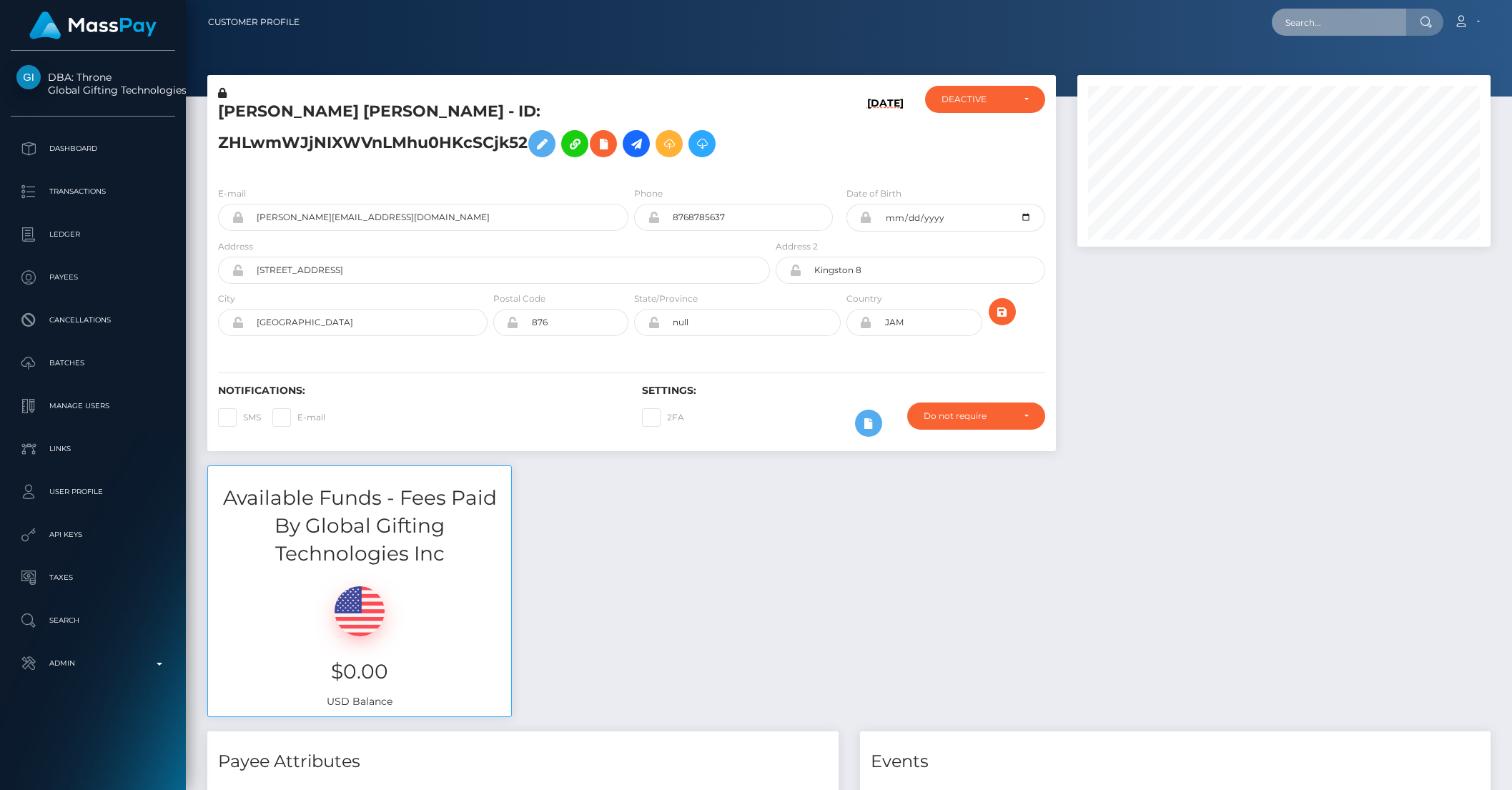
click at [1350, 27] on input "text" at bounding box center [1339, 21] width 135 height 27
paste input "[EMAIL_ADDRESS][DOMAIN_NAME]"
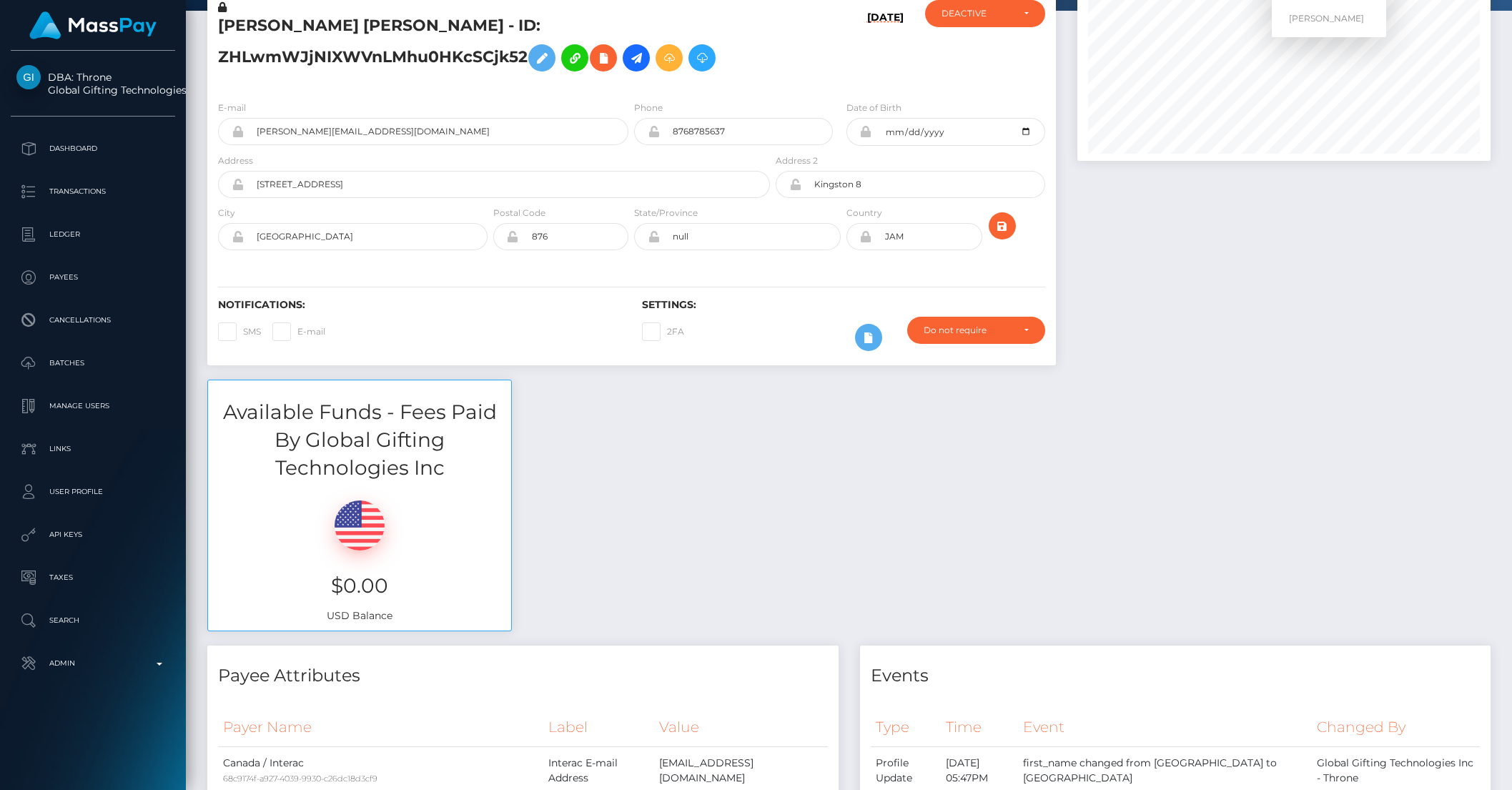
scroll to position [0, 0]
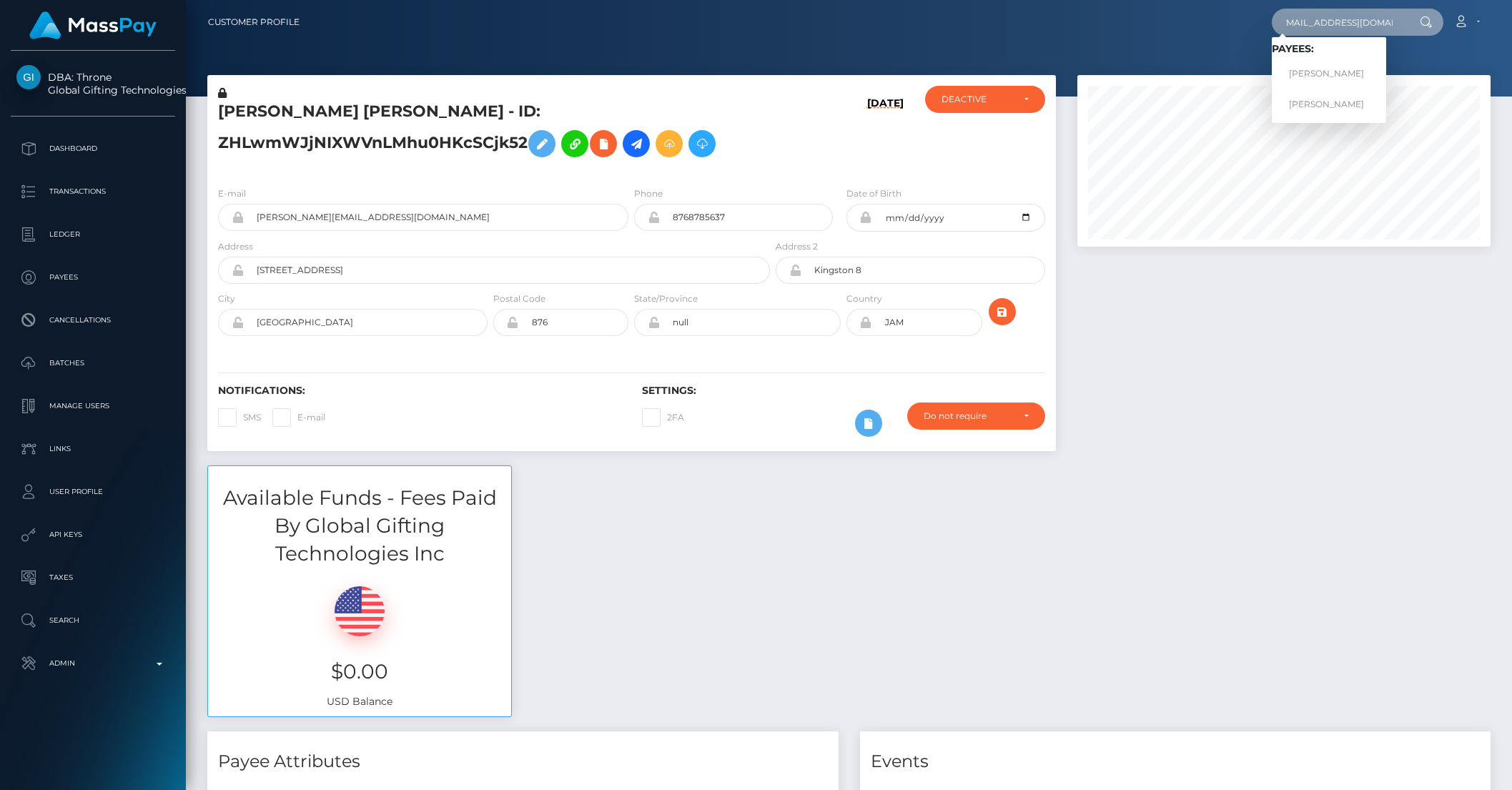
type input "[EMAIL_ADDRESS][DOMAIN_NAME]"
click at [1339, 58] on span "Payees: [PERSON_NAME] [PERSON_NAME]" at bounding box center [1329, 80] width 114 height 74
click at [1341, 35] on input "[EMAIL_ADDRESS][DOMAIN_NAME]" at bounding box center [1339, 21] width 135 height 27
click at [1311, 30] on input "[EMAIL_ADDRESS][DOMAIN_NAME]" at bounding box center [1339, 21] width 135 height 27
click at [1350, 30] on input "[EMAIL_ADDRESS][DOMAIN_NAME]" at bounding box center [1339, 21] width 135 height 27
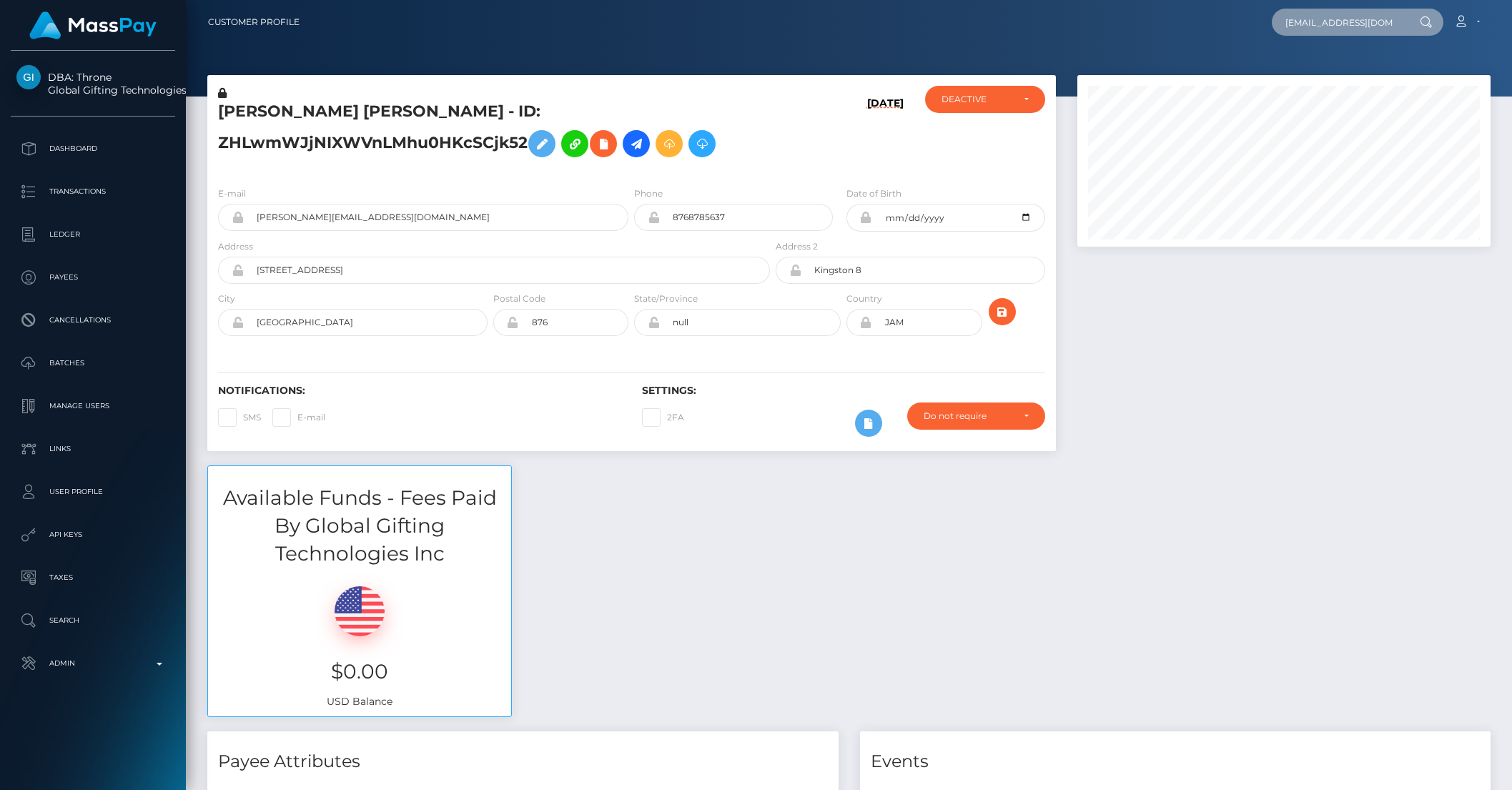
click at [1350, 30] on input "[EMAIL_ADDRESS][DOMAIN_NAME]" at bounding box center [1339, 21] width 135 height 27
click at [1344, 73] on link "CLAUDIA ELENA PETREA" at bounding box center [1329, 73] width 114 height 26
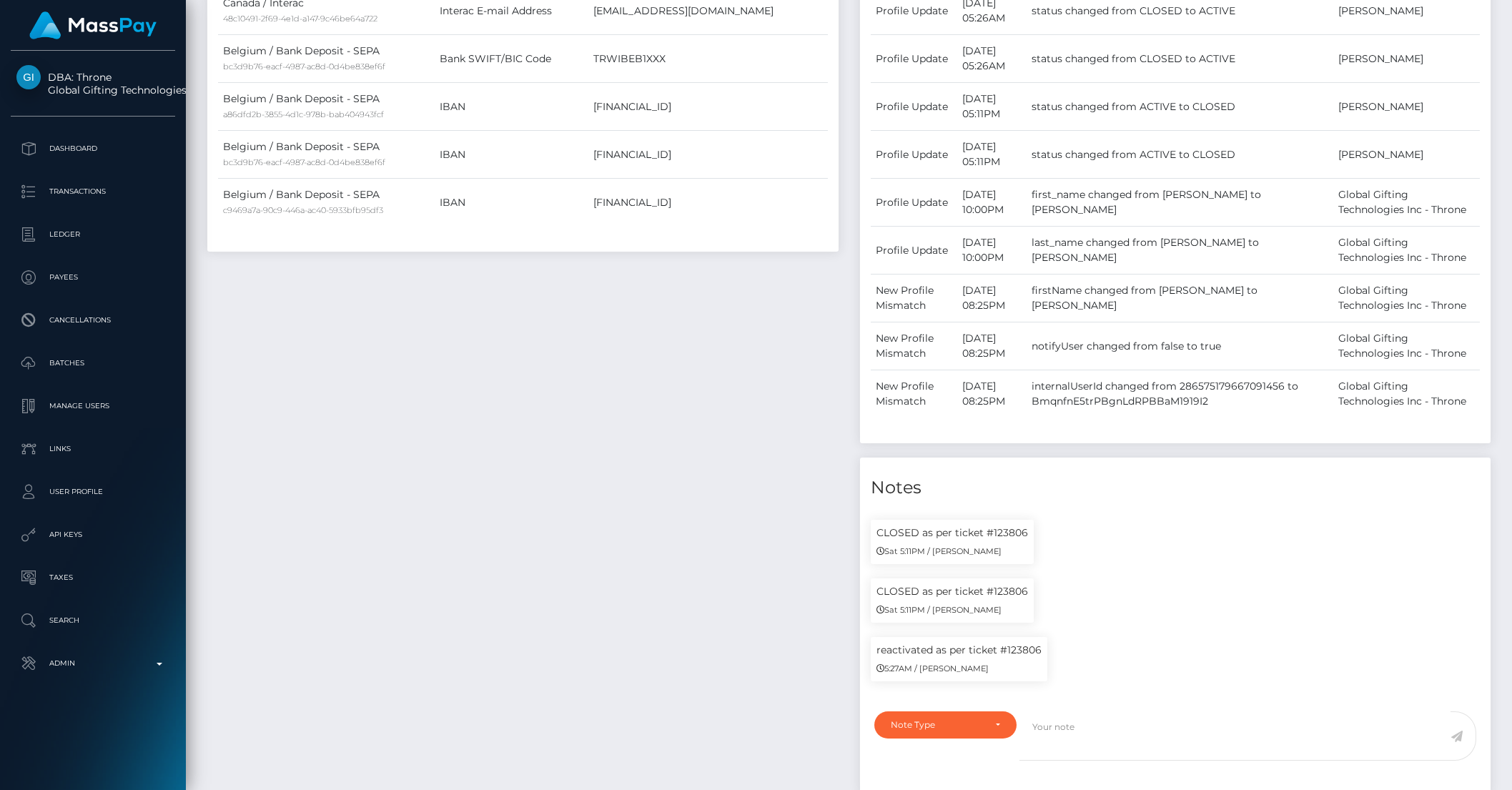
scroll to position [965, 0]
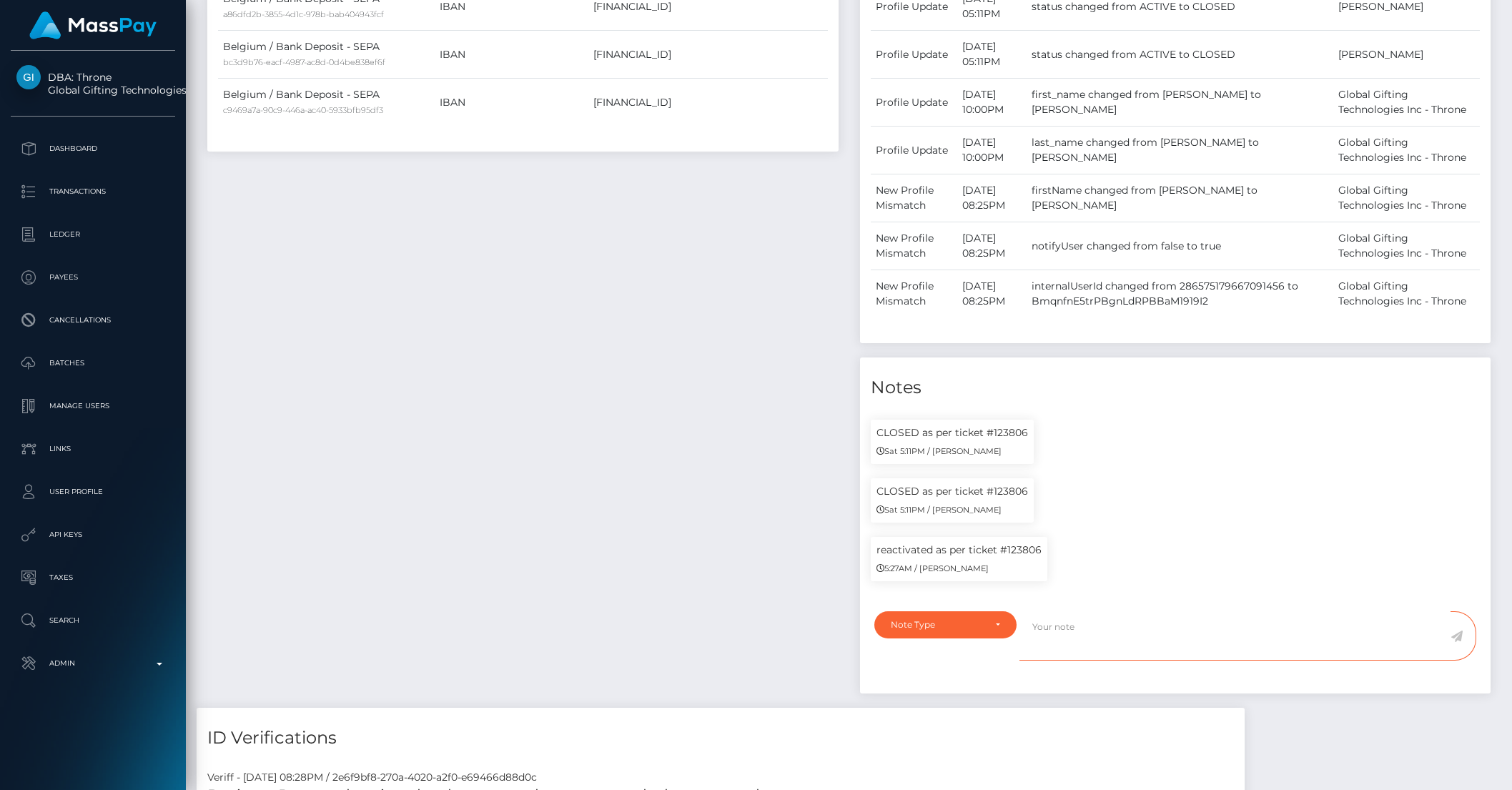
click at [1077, 660] on textarea at bounding box center [1235, 635] width 431 height 49
click at [971, 630] on div "Note Type" at bounding box center [937, 625] width 93 height 11
click at [934, 604] on link "General" at bounding box center [945, 591] width 142 height 26
select select "GENERAL"
click at [1053, 660] on textarea at bounding box center [1235, 635] width 431 height 49
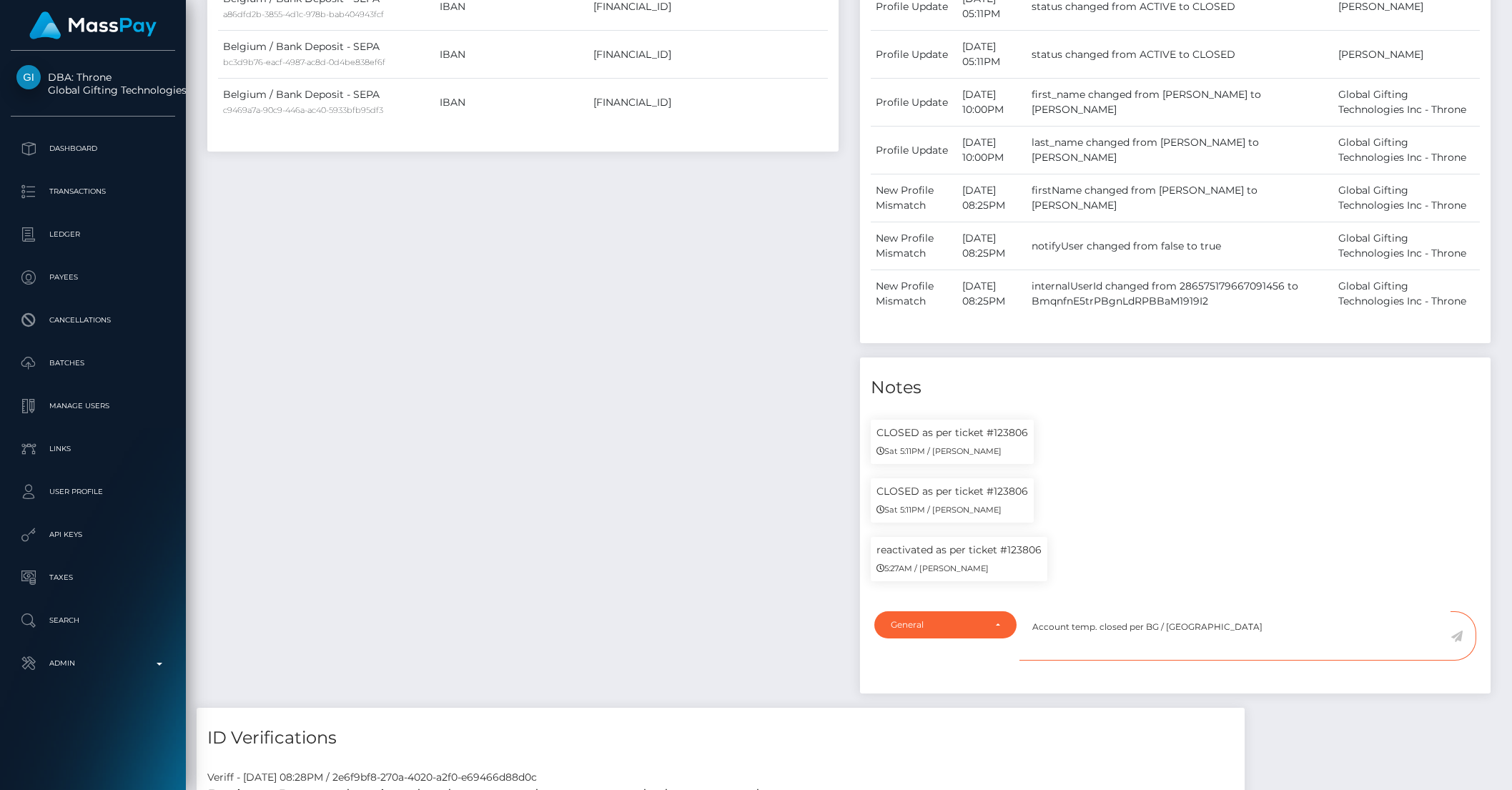
type textarea "Account temp. closed per BG / [GEOGRAPHIC_DATA]"
click at [1456, 641] on icon at bounding box center [1456, 636] width 12 height 11
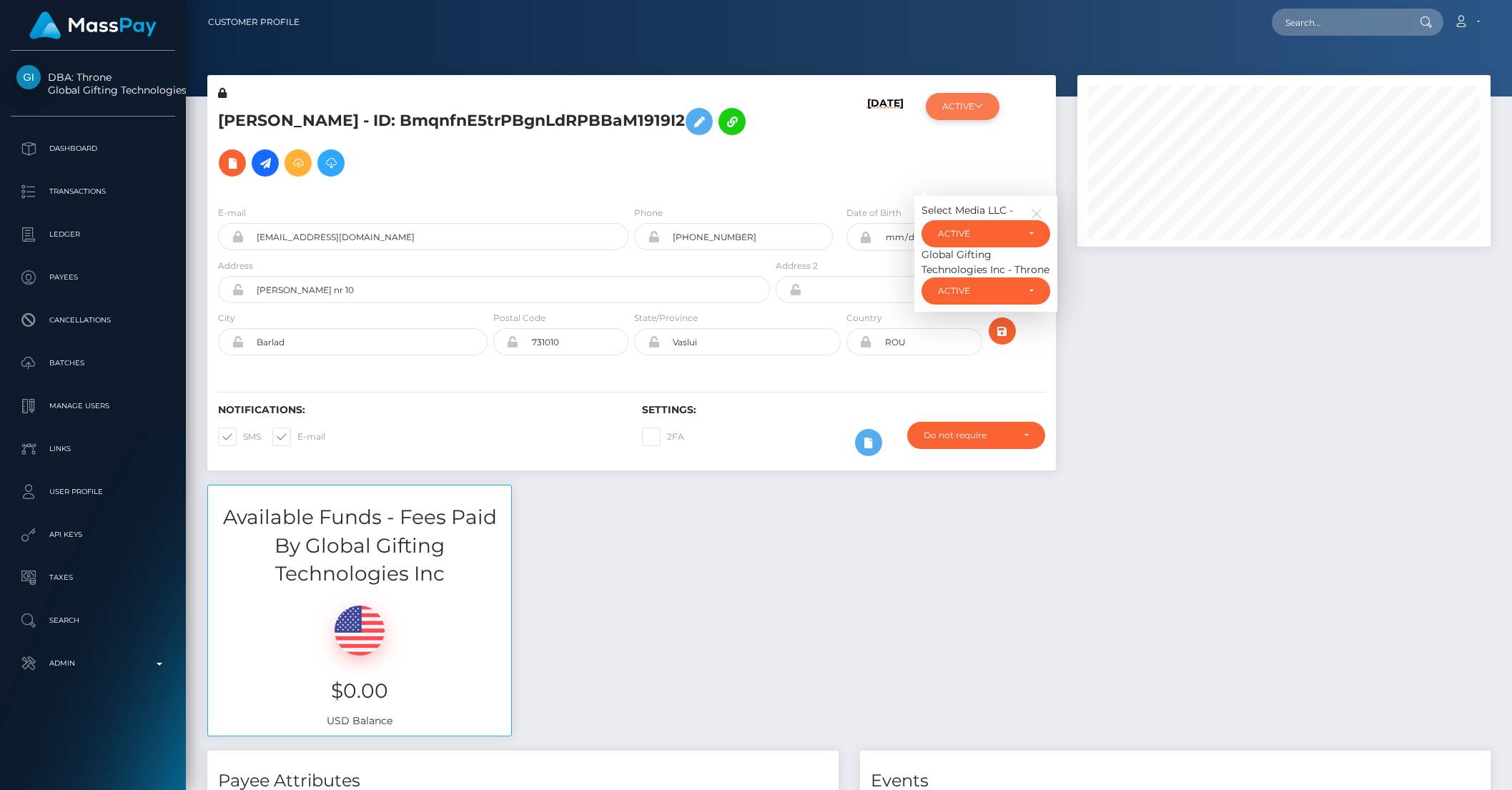
scroll to position [172, 412]
click at [971, 285] on div "ACTIVE" at bounding box center [977, 291] width 79 height 11
click at [965, 353] on span "DEACTIVE" at bounding box center [961, 359] width 46 height 13
select select "DEACTIVE"
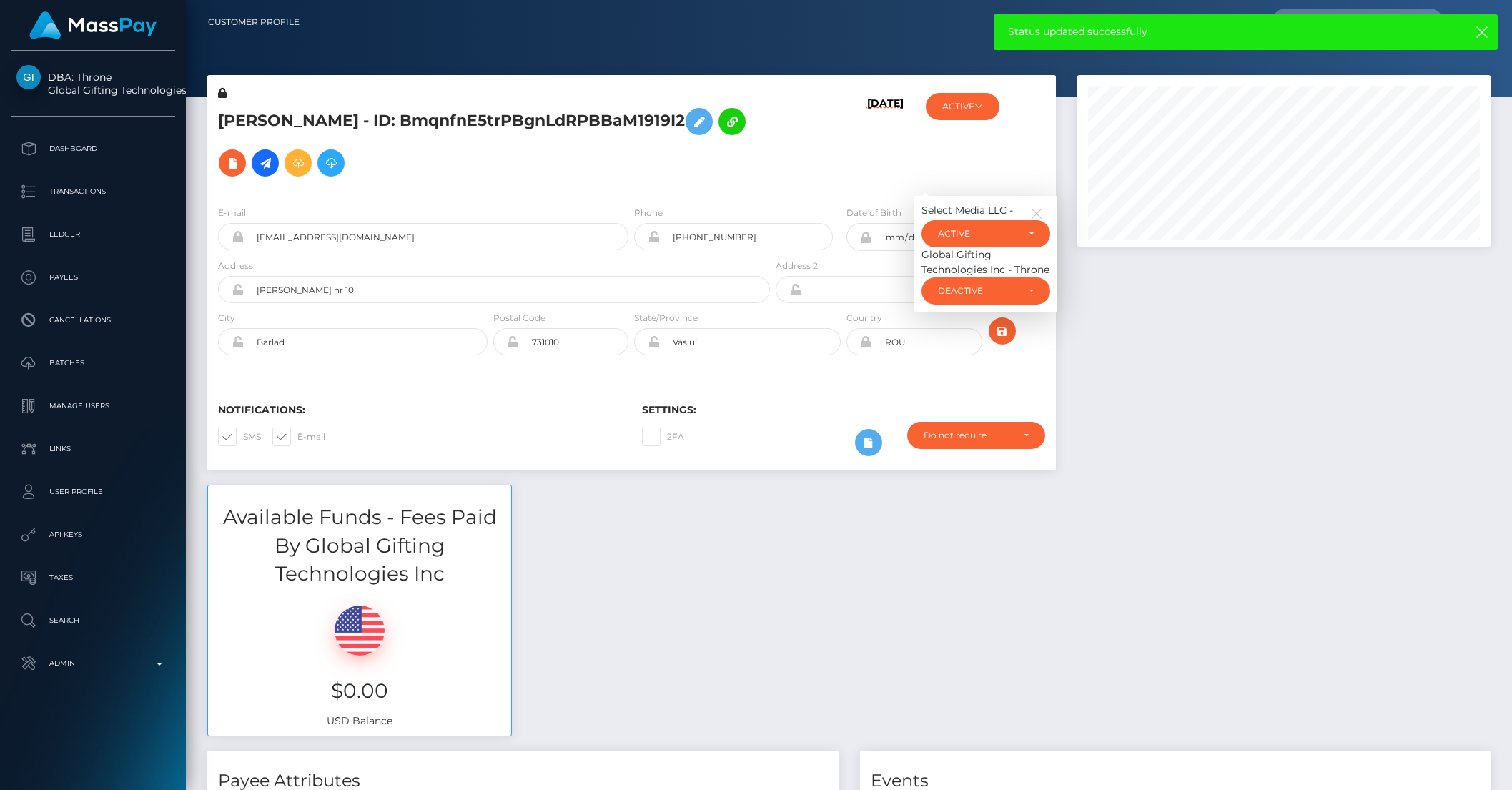
click at [1472, 45] on div "Status updated successfully" at bounding box center [1245, 32] width 504 height 35
click at [1480, 37] on icon "button" at bounding box center [1481, 32] width 14 height 14
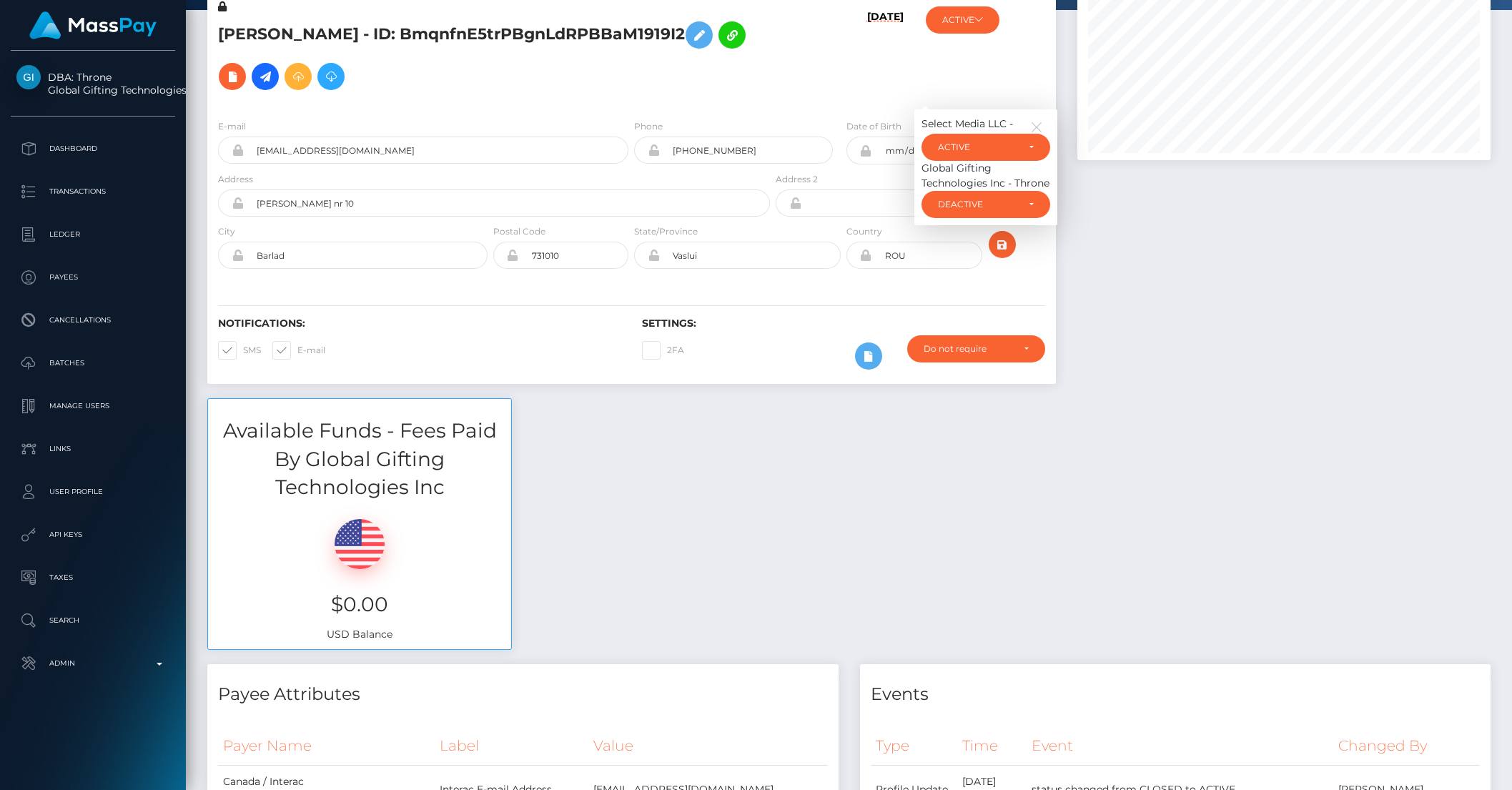
scroll to position [0, 0]
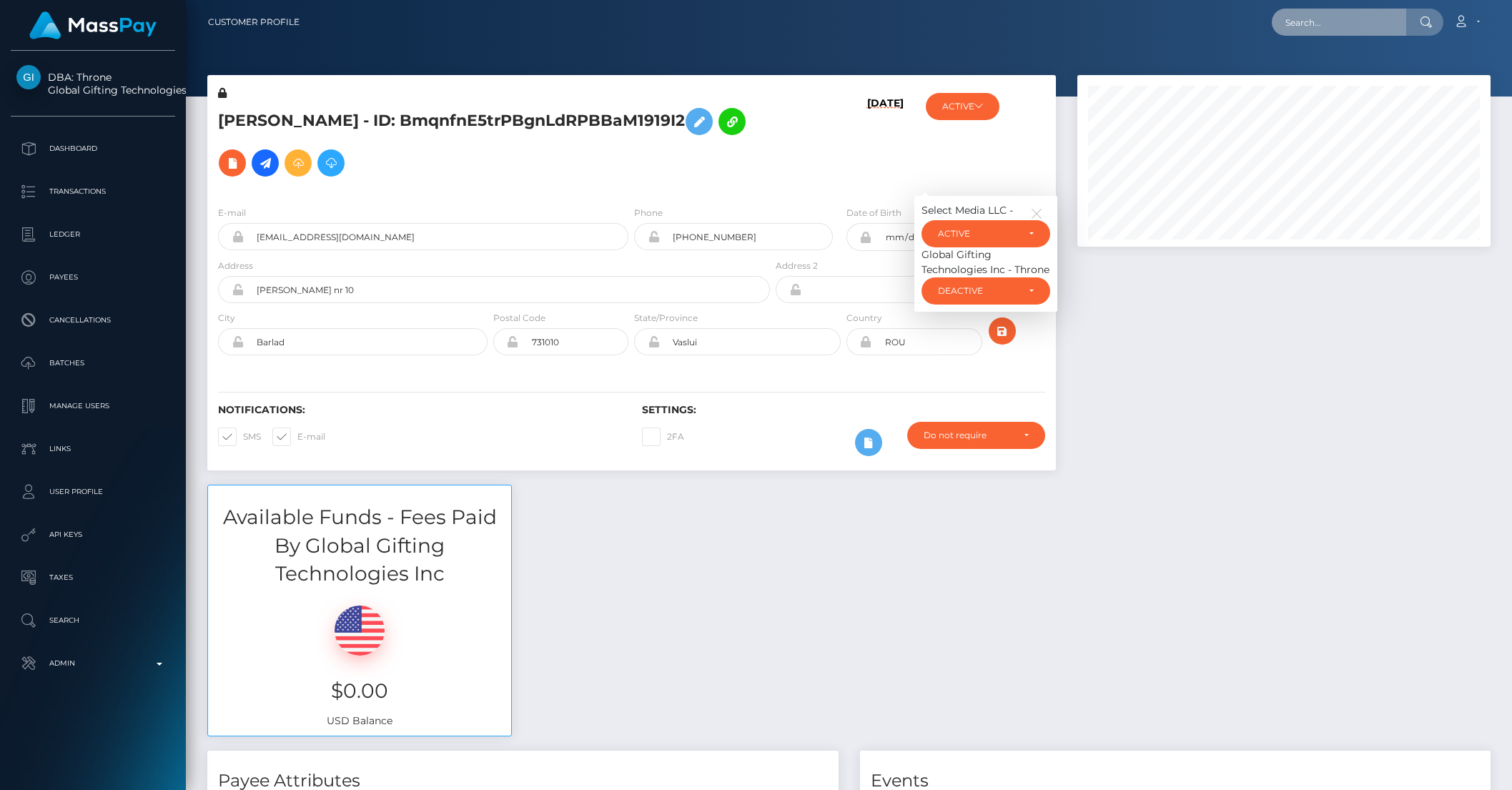
click at [1341, 20] on input "text" at bounding box center [1339, 21] width 135 height 27
paste input "[PERSON_NAME][EMAIL_ADDRESS][DOMAIN_NAME]"
type input "[PERSON_NAME][EMAIL_ADDRESS][DOMAIN_NAME]"
click at [1332, 69] on link "JORDAN BRICE EATON" at bounding box center [1365, 73] width 187 height 26
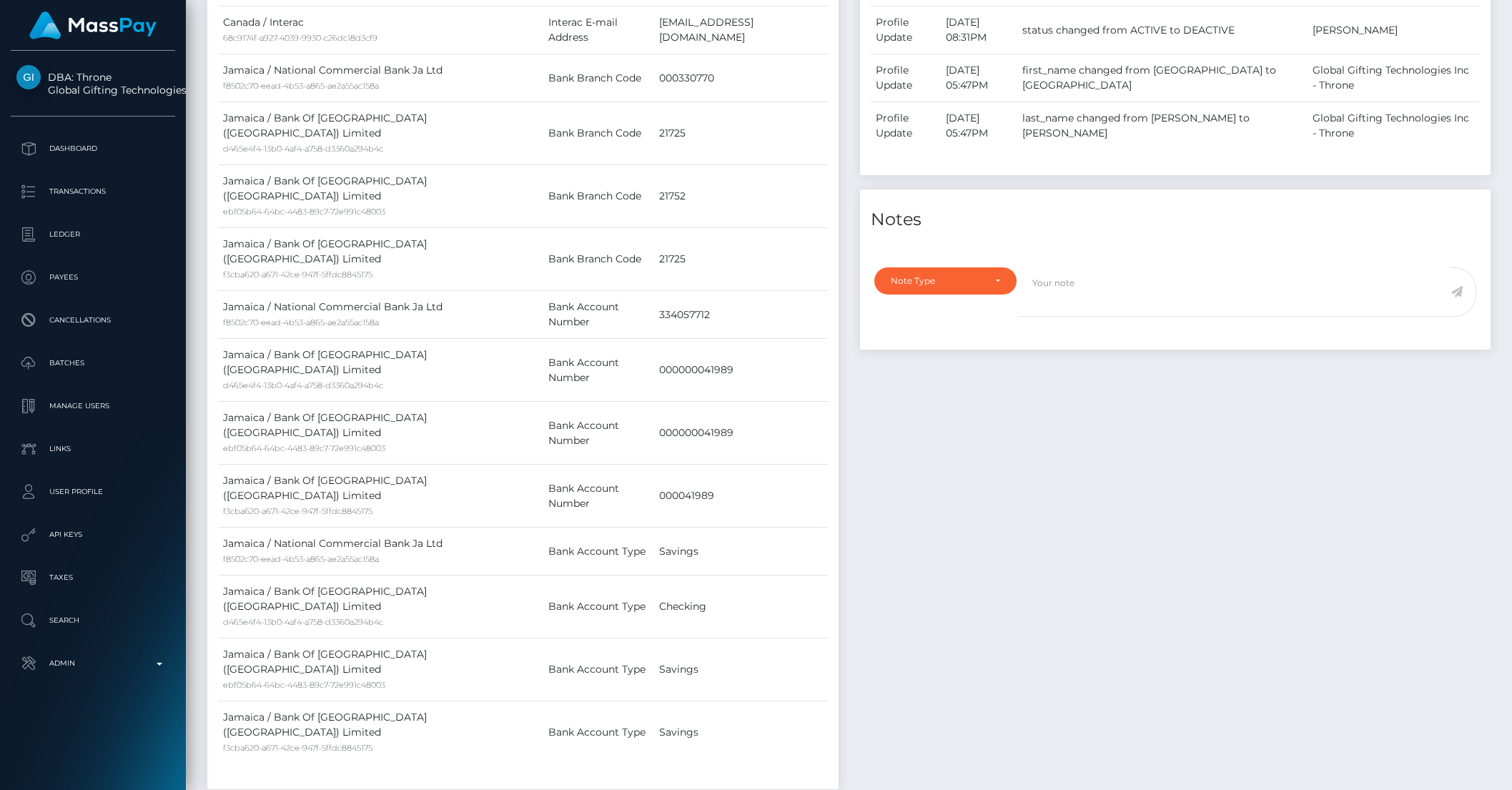
scroll to position [641, 0]
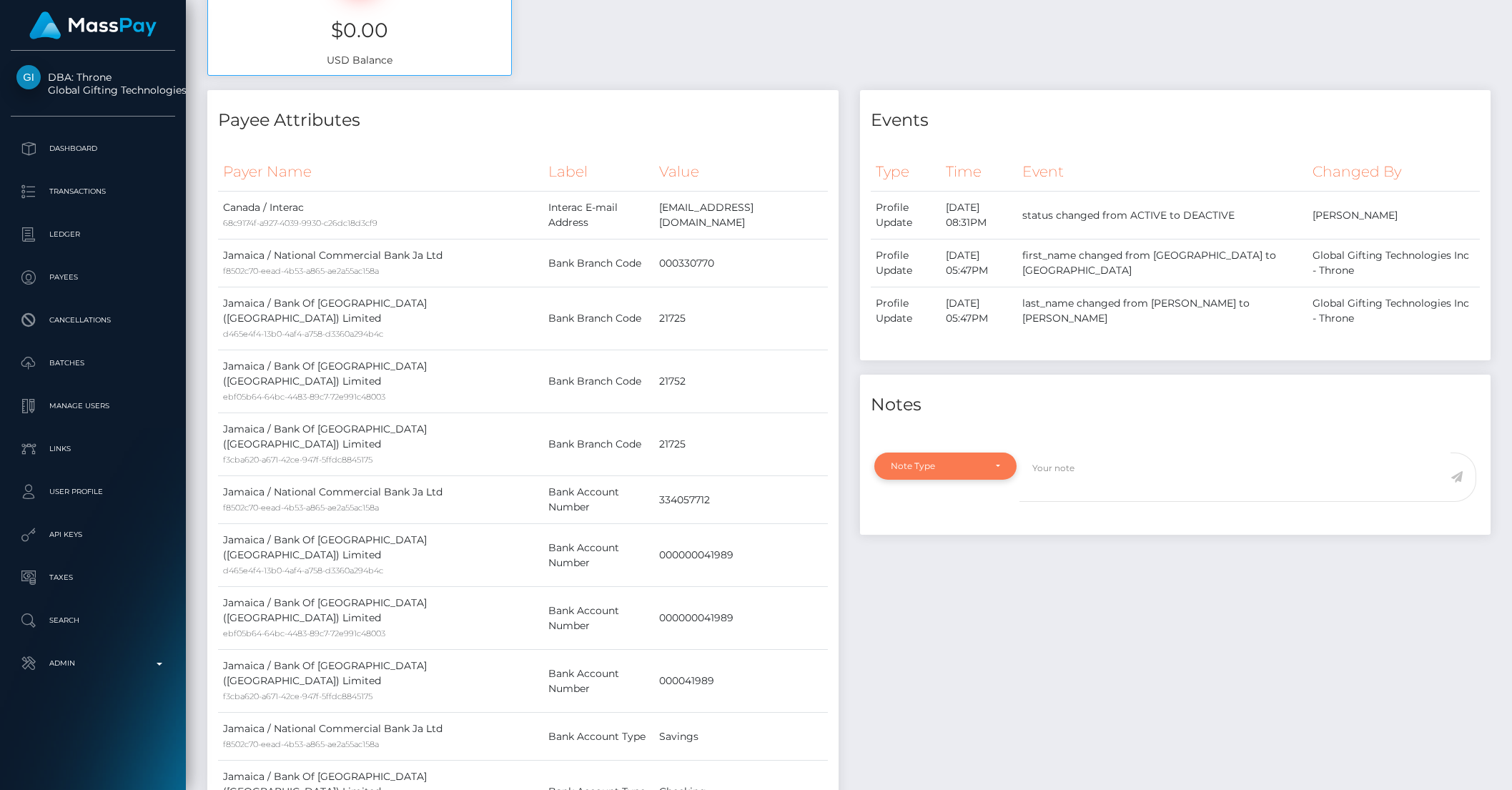
click at [997, 471] on div "Note Type" at bounding box center [945, 466] width 110 height 11
click at [919, 589] on link "General" at bounding box center [945, 595] width 142 height 26
select select "GENERAL"
click at [1096, 487] on textarea at bounding box center [1235, 476] width 431 height 49
type textarea "Account temp. closed per BG / Throne"
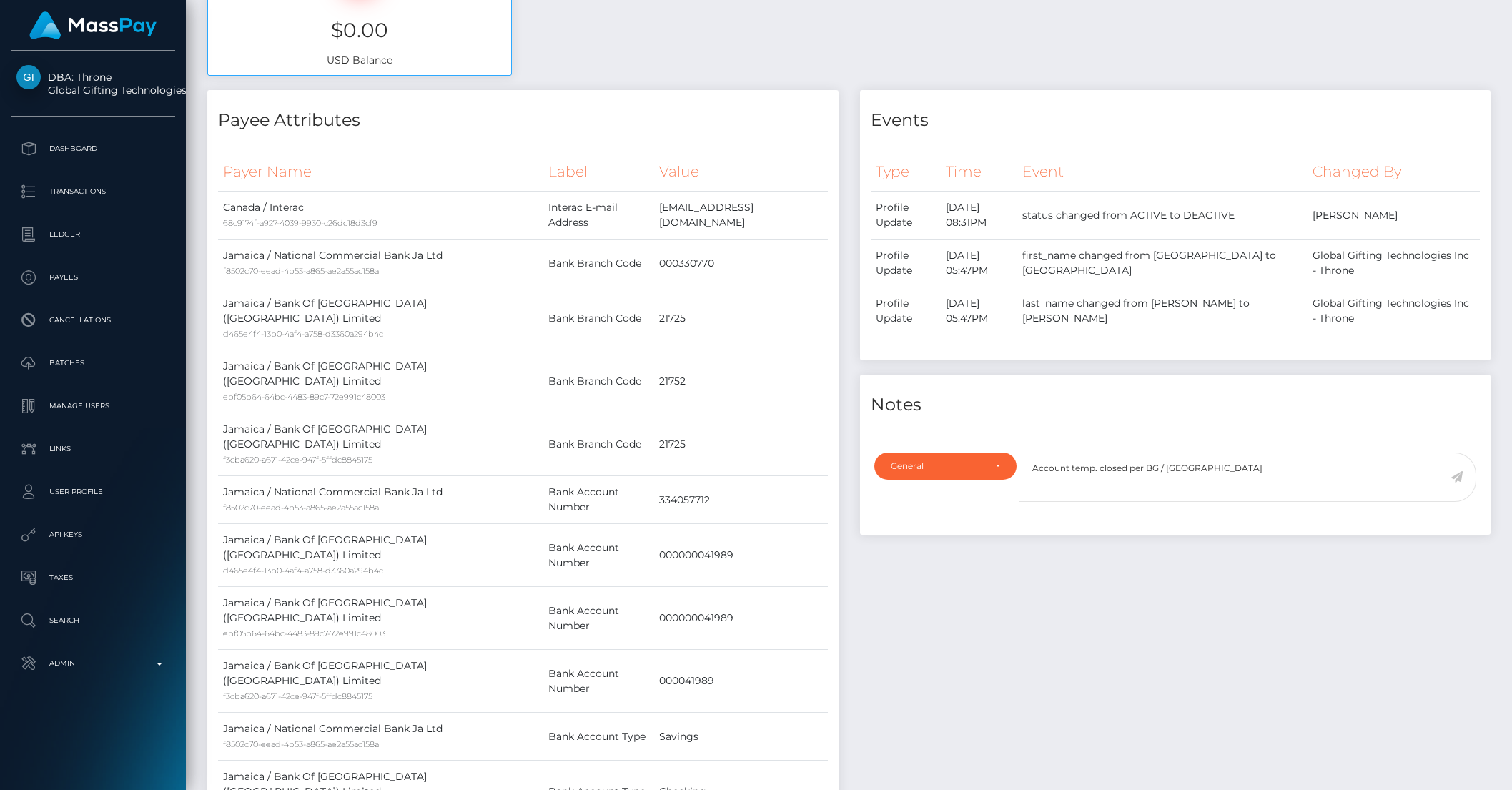
click at [1453, 474] on icon at bounding box center [1456, 476] width 12 height 11
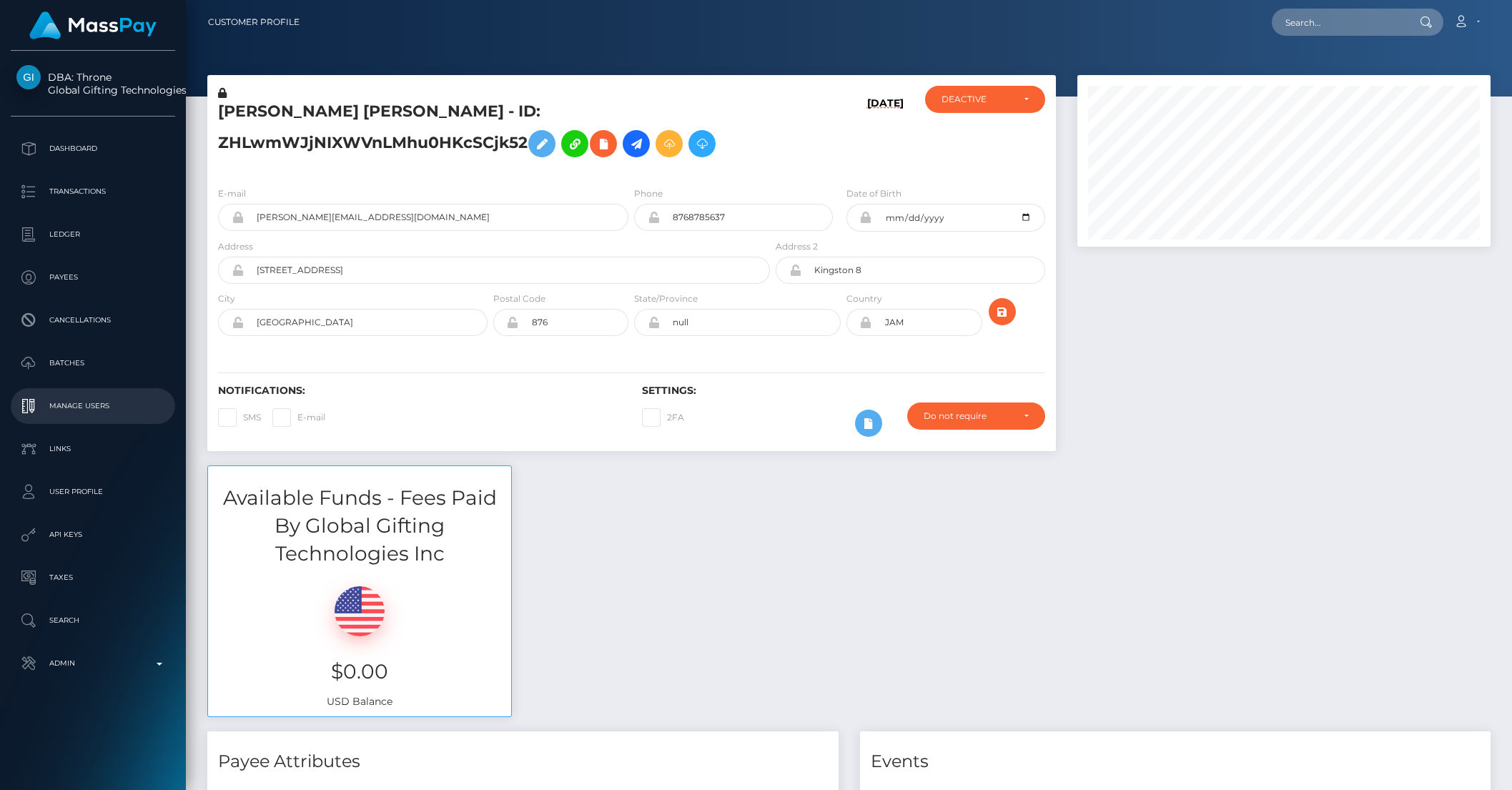
scroll to position [172, 412]
click at [1313, 22] on input "text" at bounding box center [1339, 21] width 135 height 27
paste input "9772c38c-7952-11f0-9703-0266f44cc279"
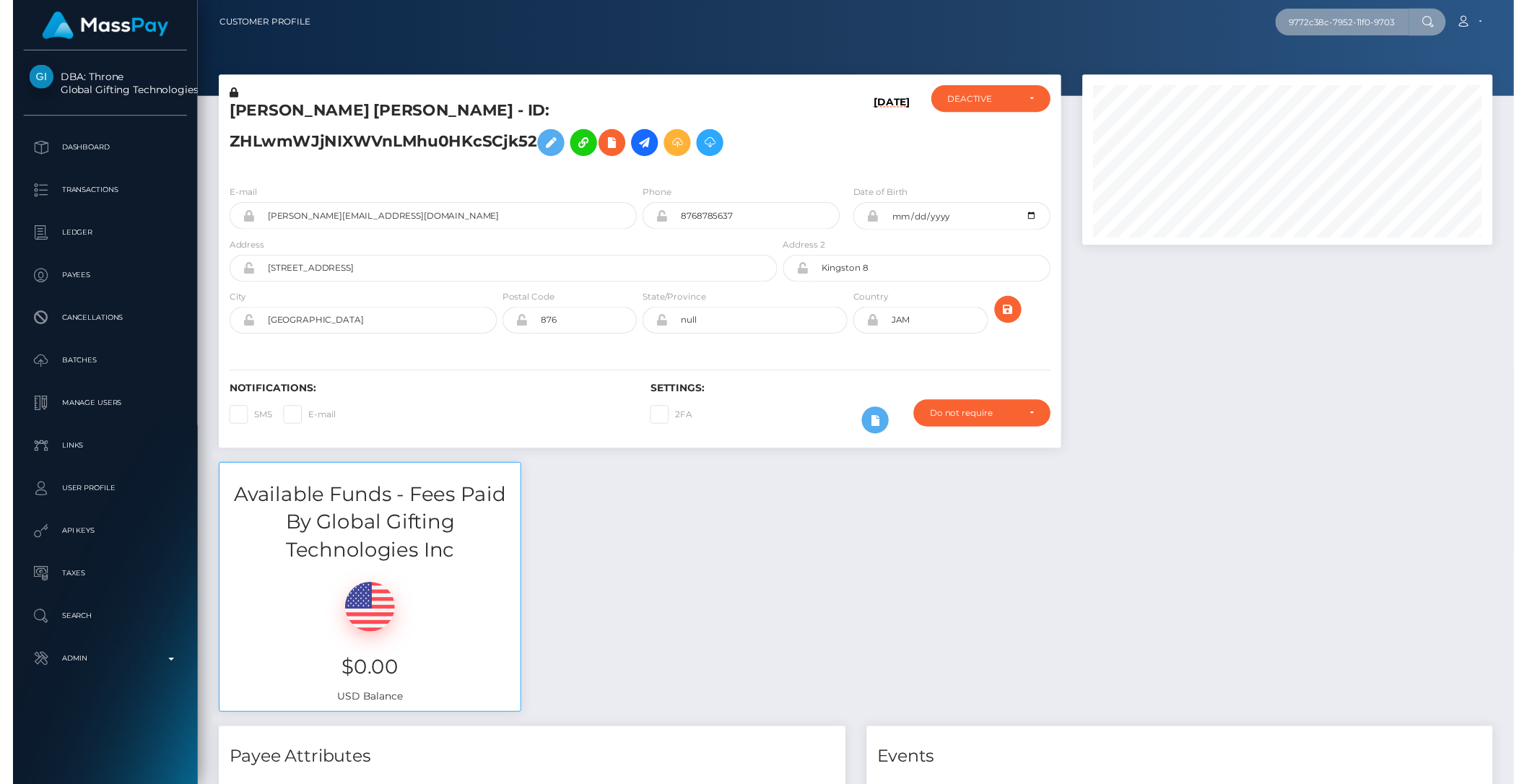
scroll to position [0, 70]
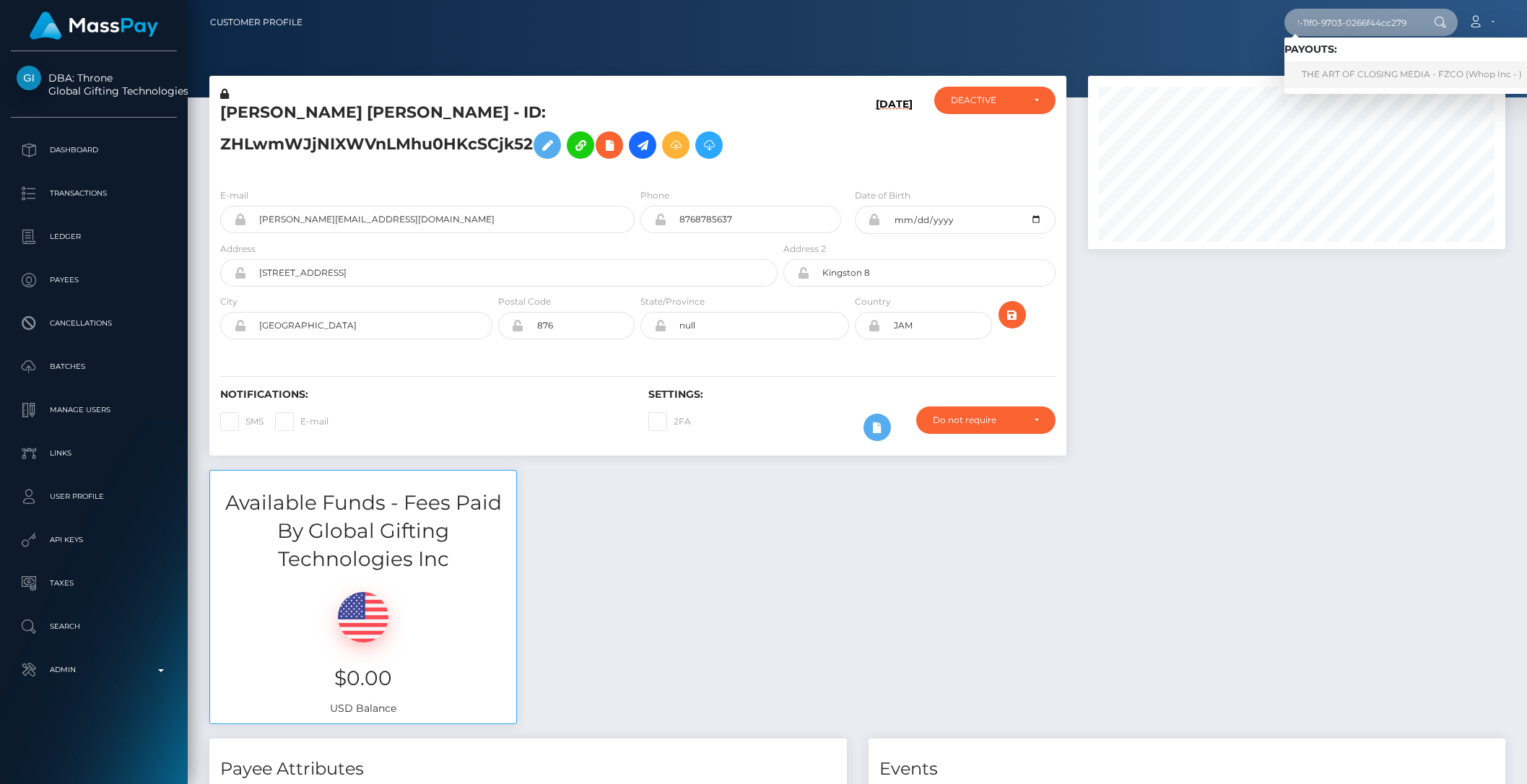
type input "9772c38c-7952-11f0-9703-0266f44cc279"
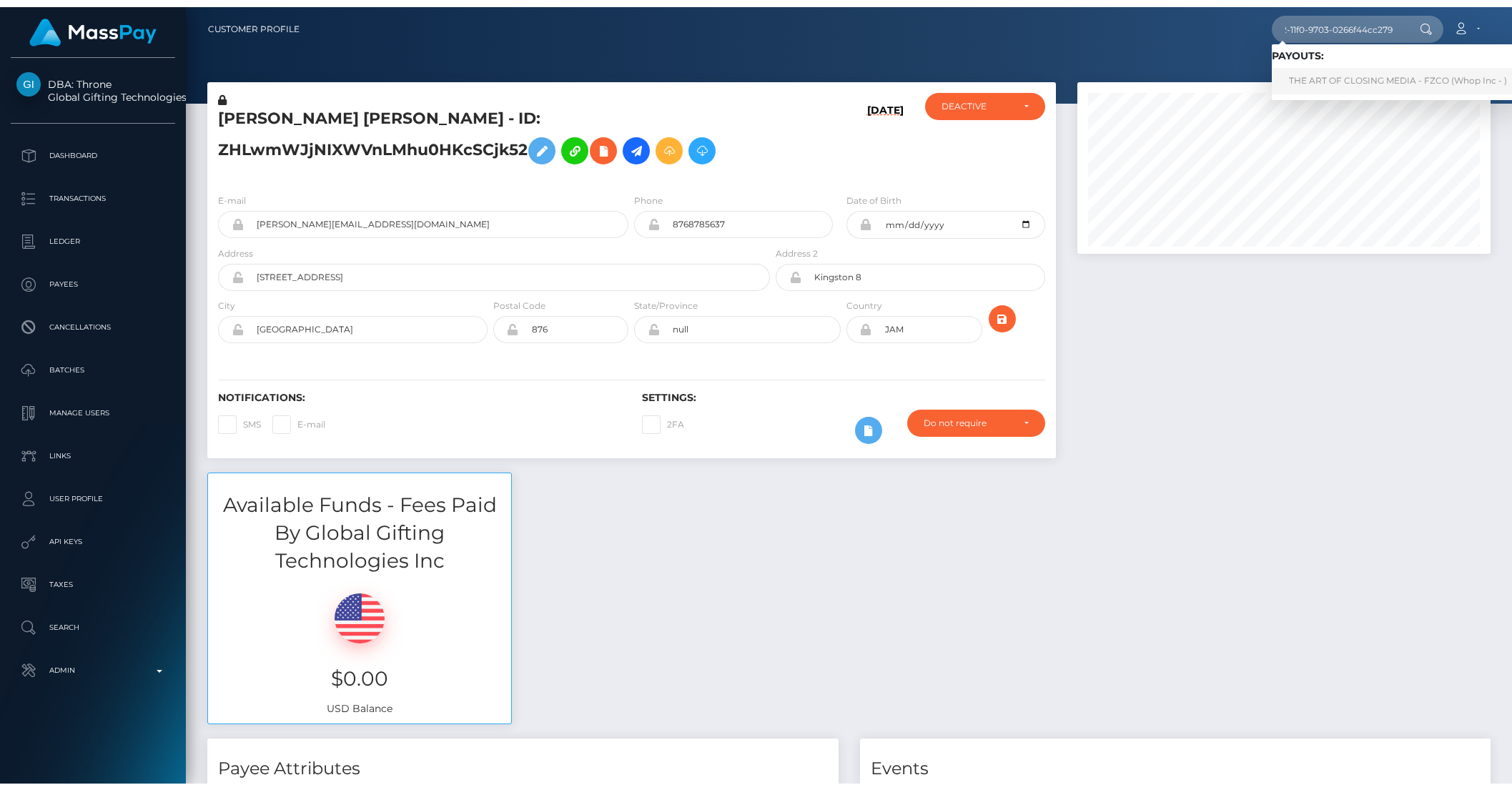
scroll to position [0, 0]
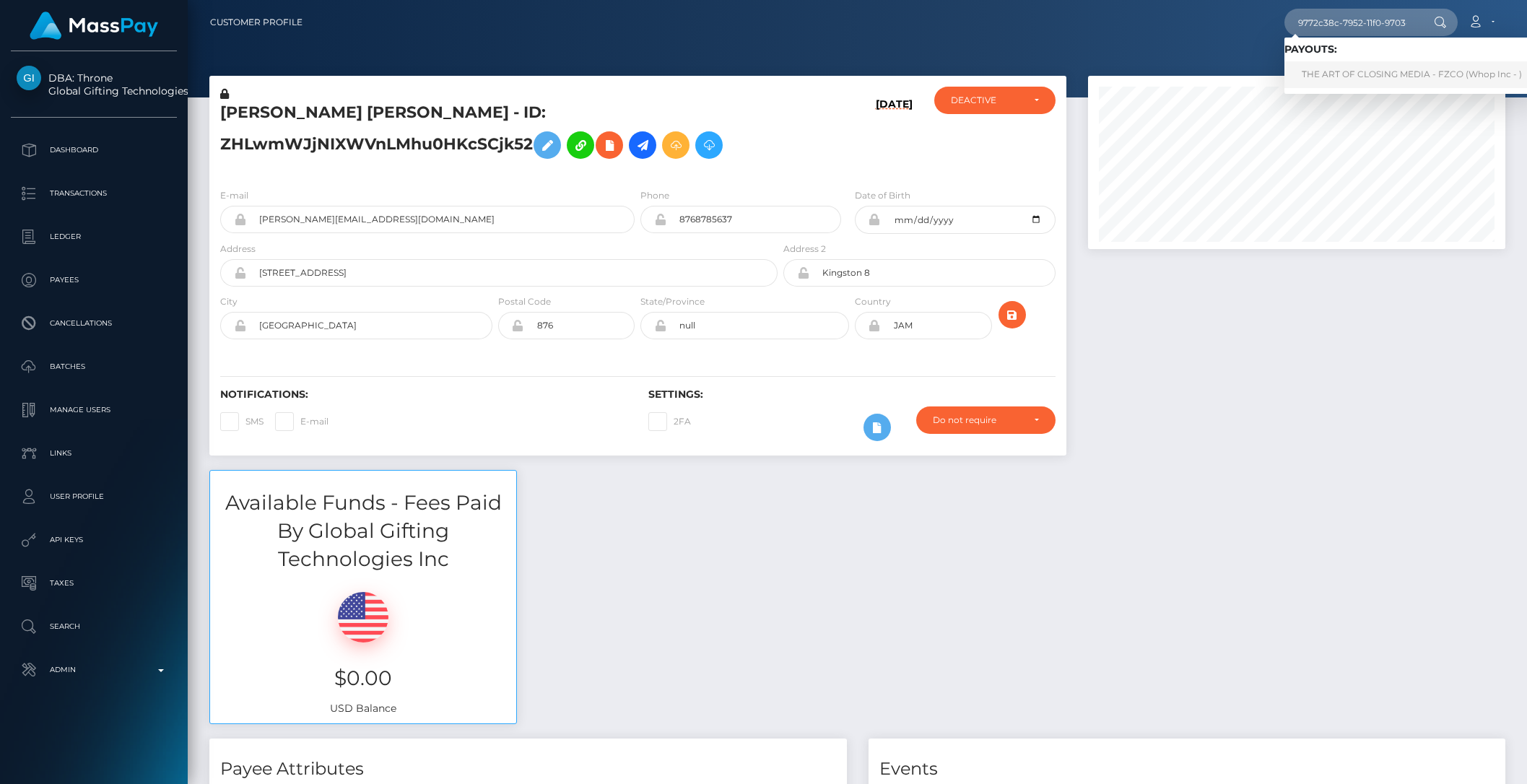
click at [1394, 68] on link "THE ART OF CLOSING MEDIA - FZCO (Whop Inc - )" at bounding box center [1413, 74] width 255 height 26
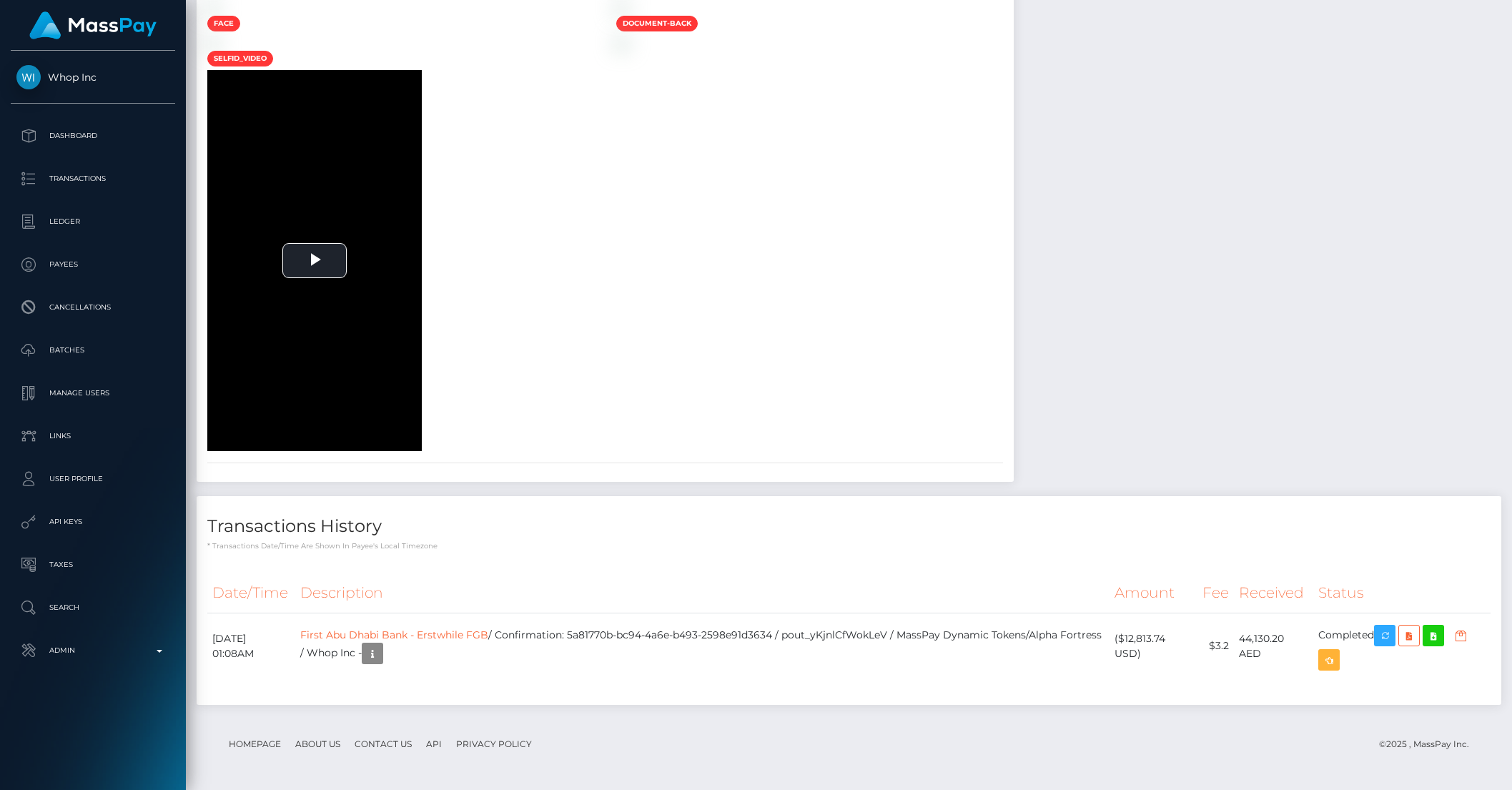
scroll to position [2113, 0]
click at [1442, 635] on icon at bounding box center [1433, 635] width 17 height 18
click at [53, 138] on p "Dashboard" at bounding box center [93, 136] width 153 height 21
